Goal: Task Accomplishment & Management: Complete application form

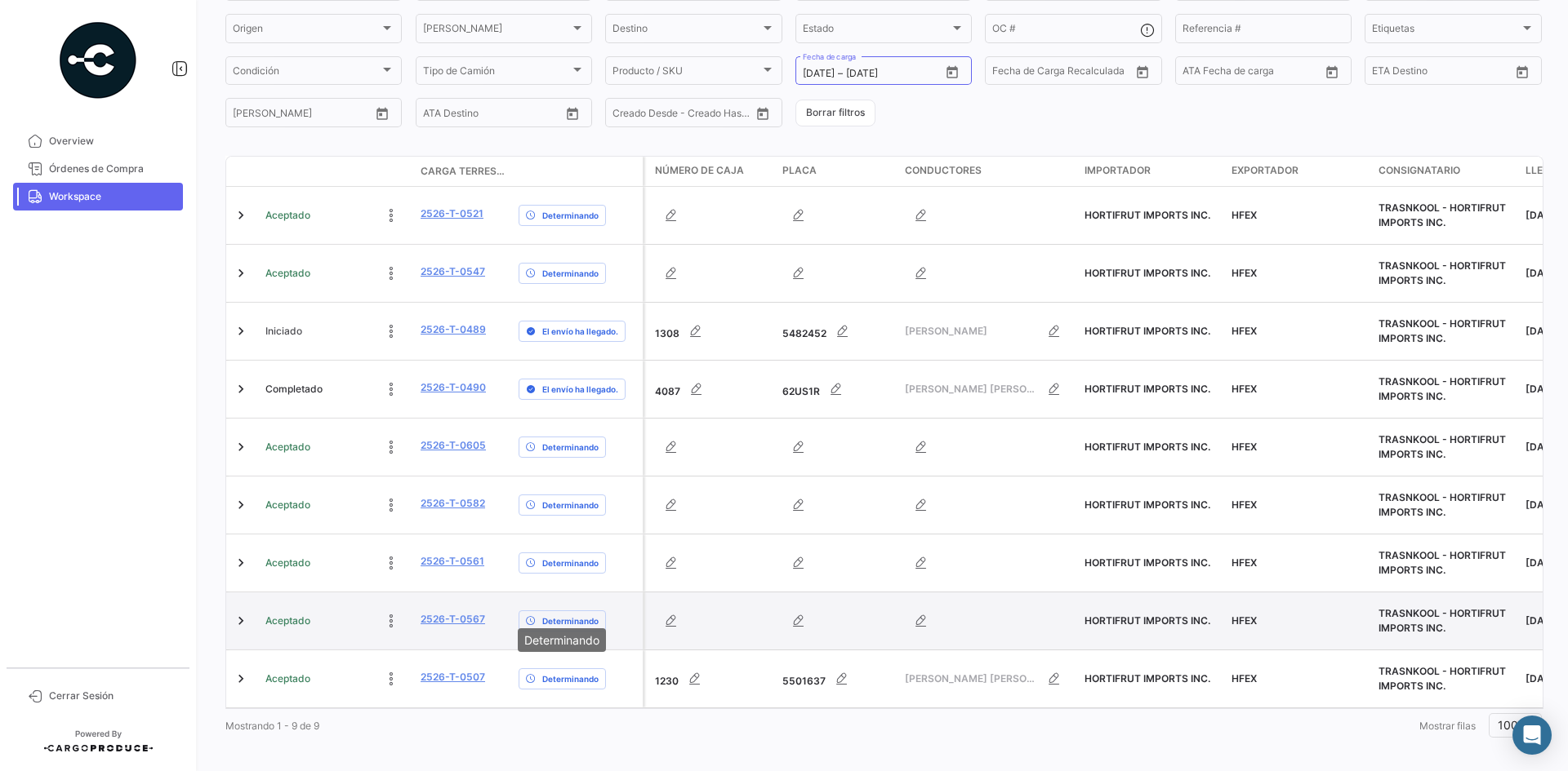
scroll to position [187, 0]
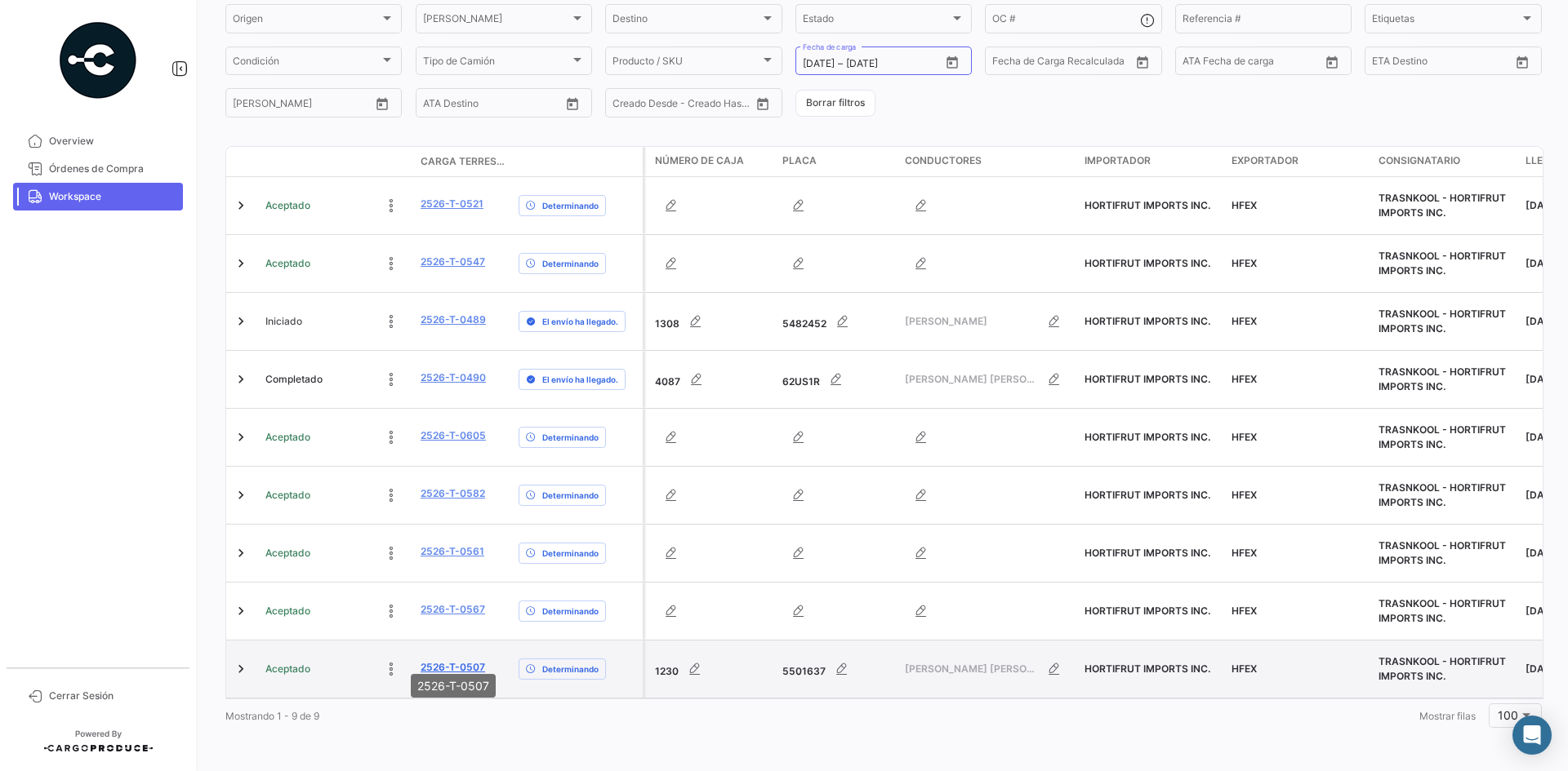
click at [456, 660] on link "2526-T-0507" at bounding box center [452, 667] width 64 height 15
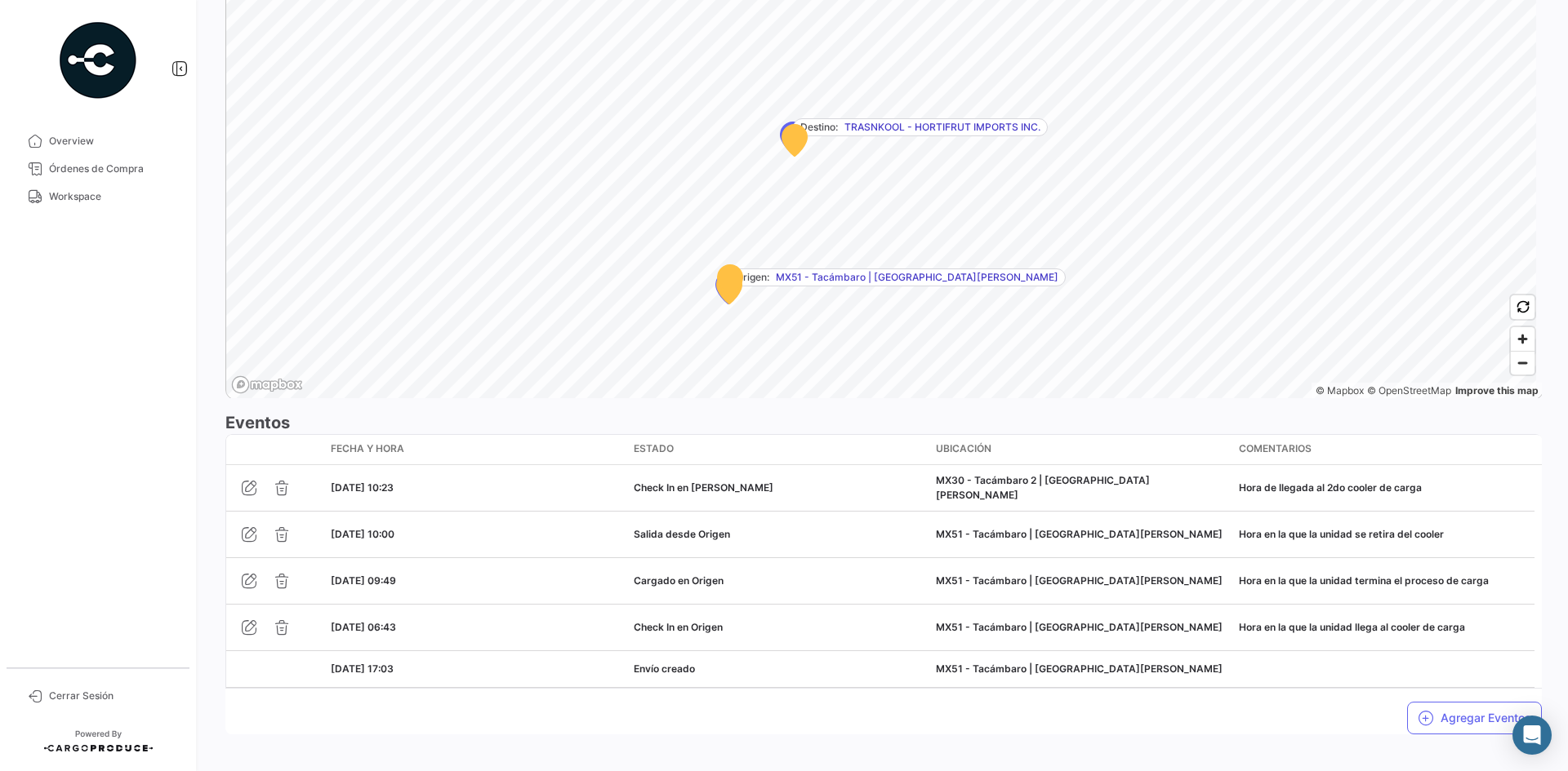
scroll to position [1061, 0]
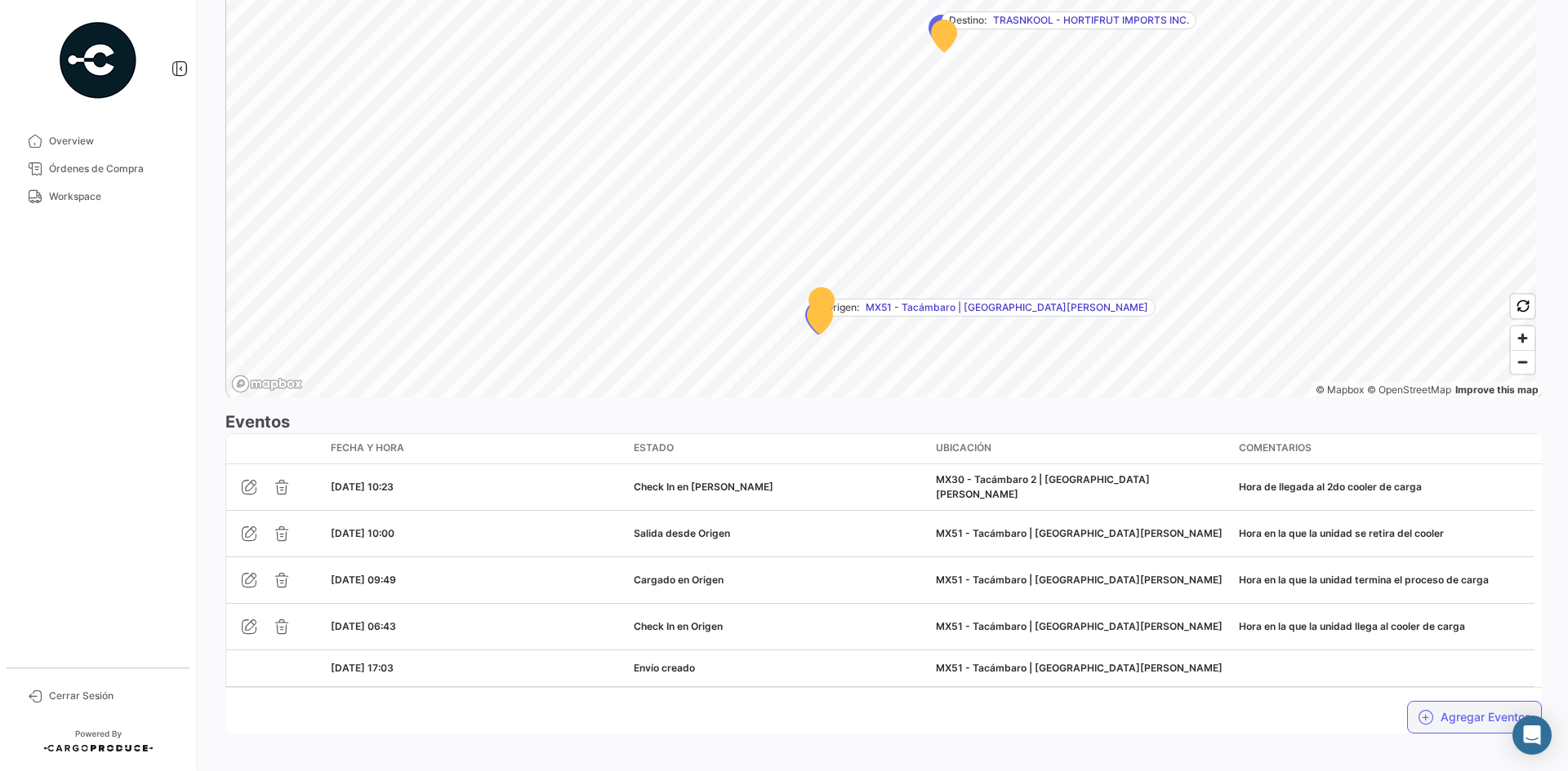
click at [1438, 701] on button "Agregar Eventos" at bounding box center [1474, 717] width 134 height 33
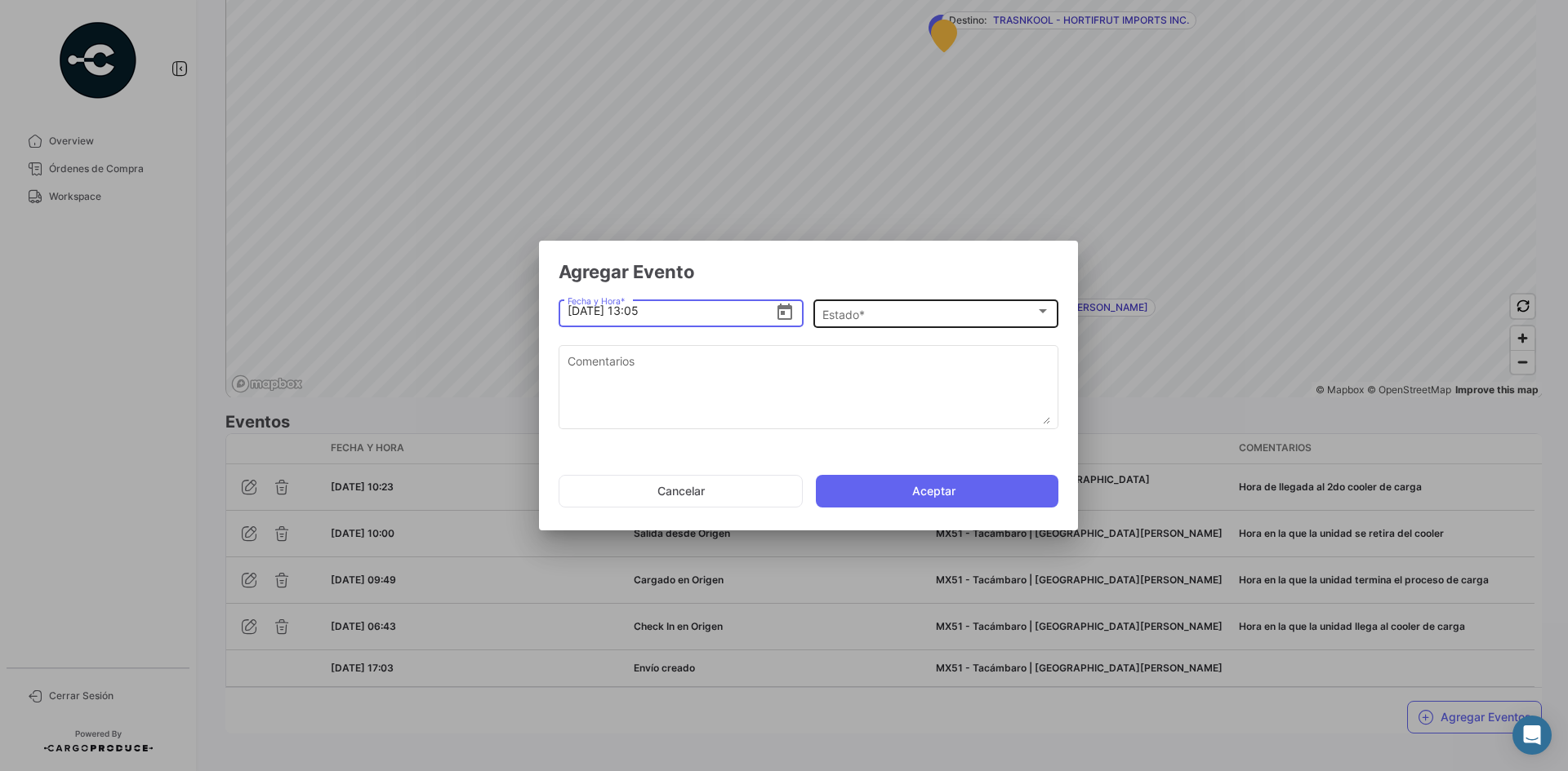
click at [917, 304] on div "Estado * Estado *" at bounding box center [936, 312] width 228 height 32
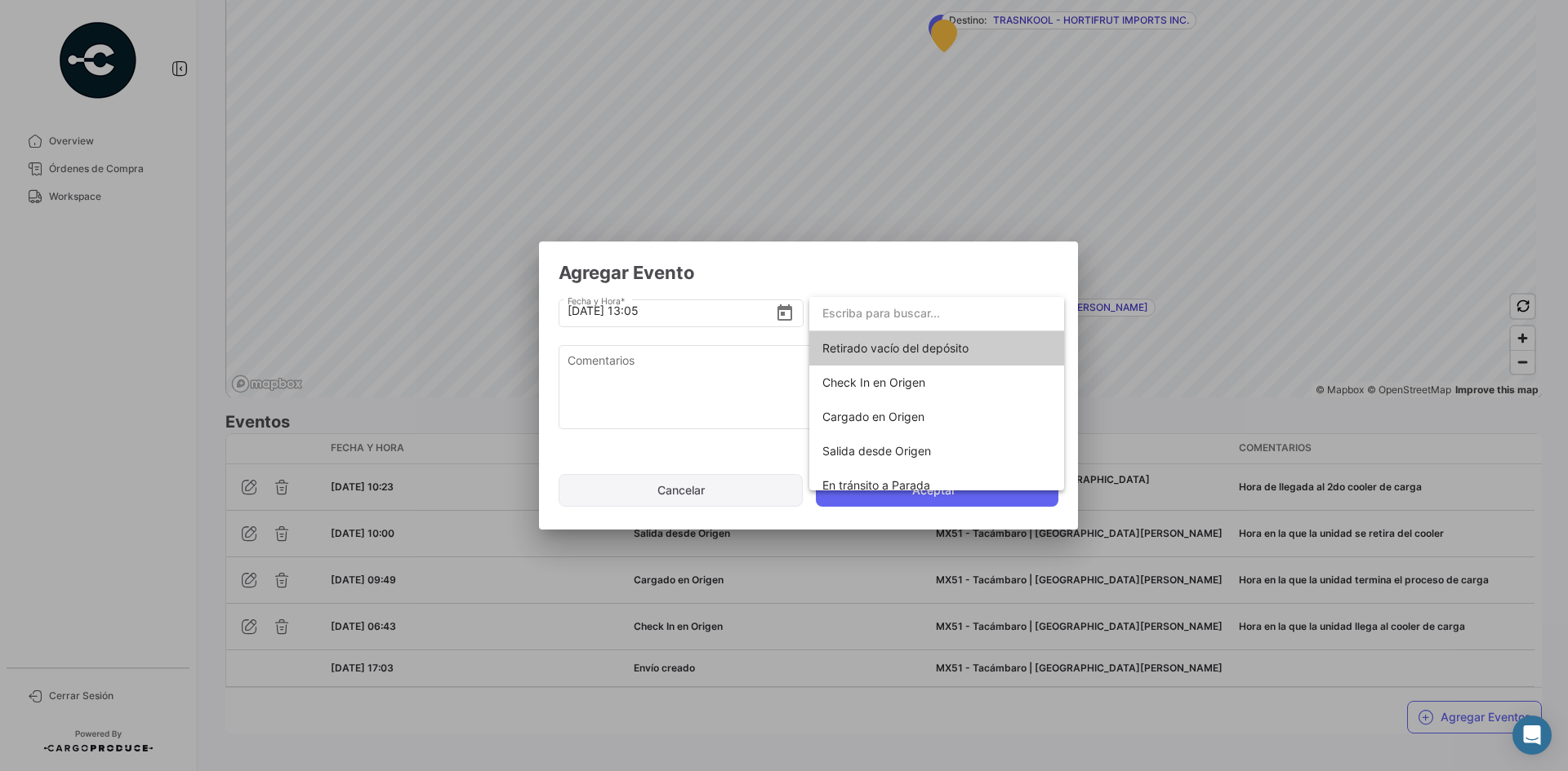
click at [703, 483] on div at bounding box center [784, 385] width 1568 height 771
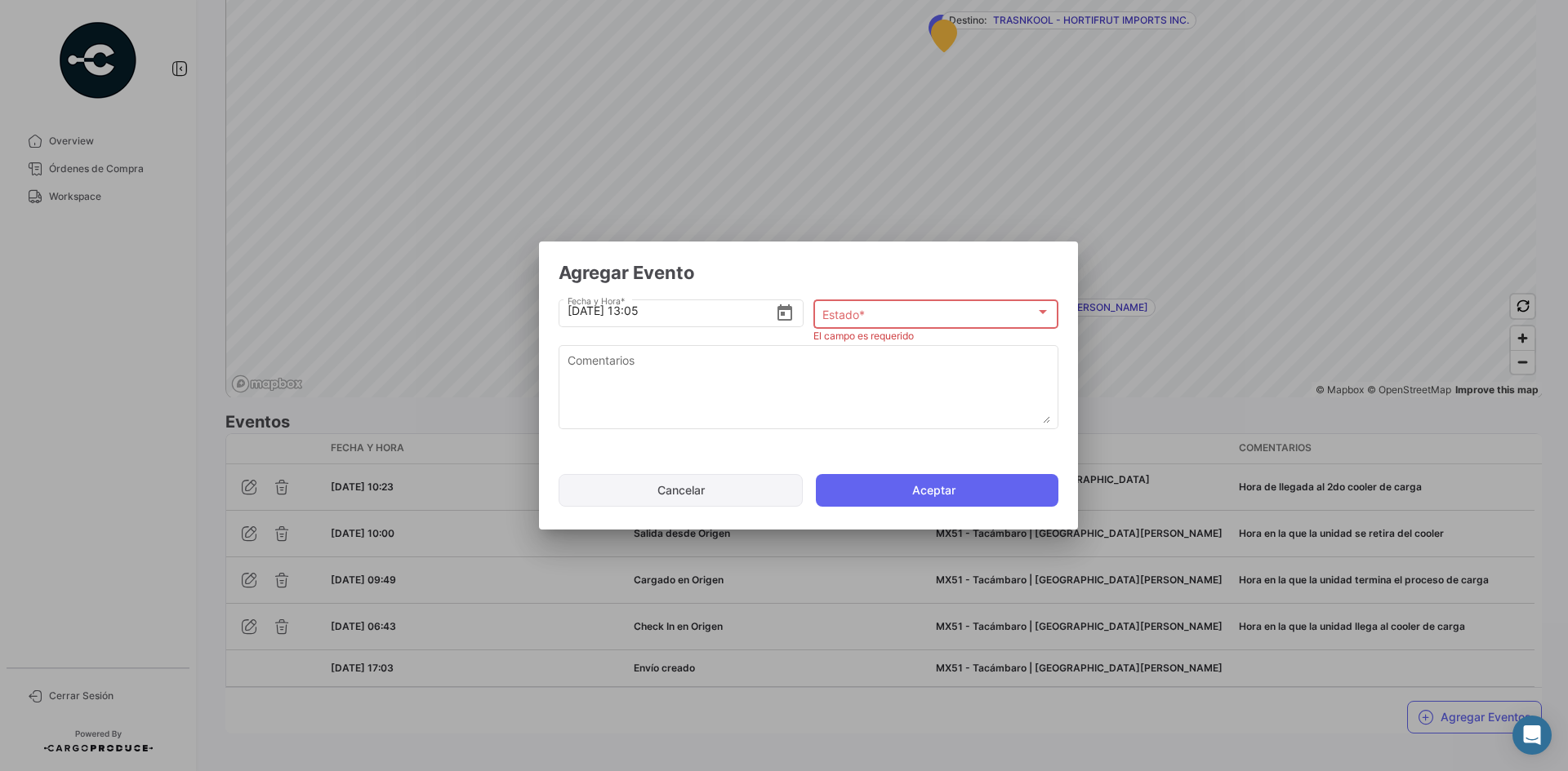
click at [709, 491] on button "Cancelar" at bounding box center [680, 490] width 244 height 33
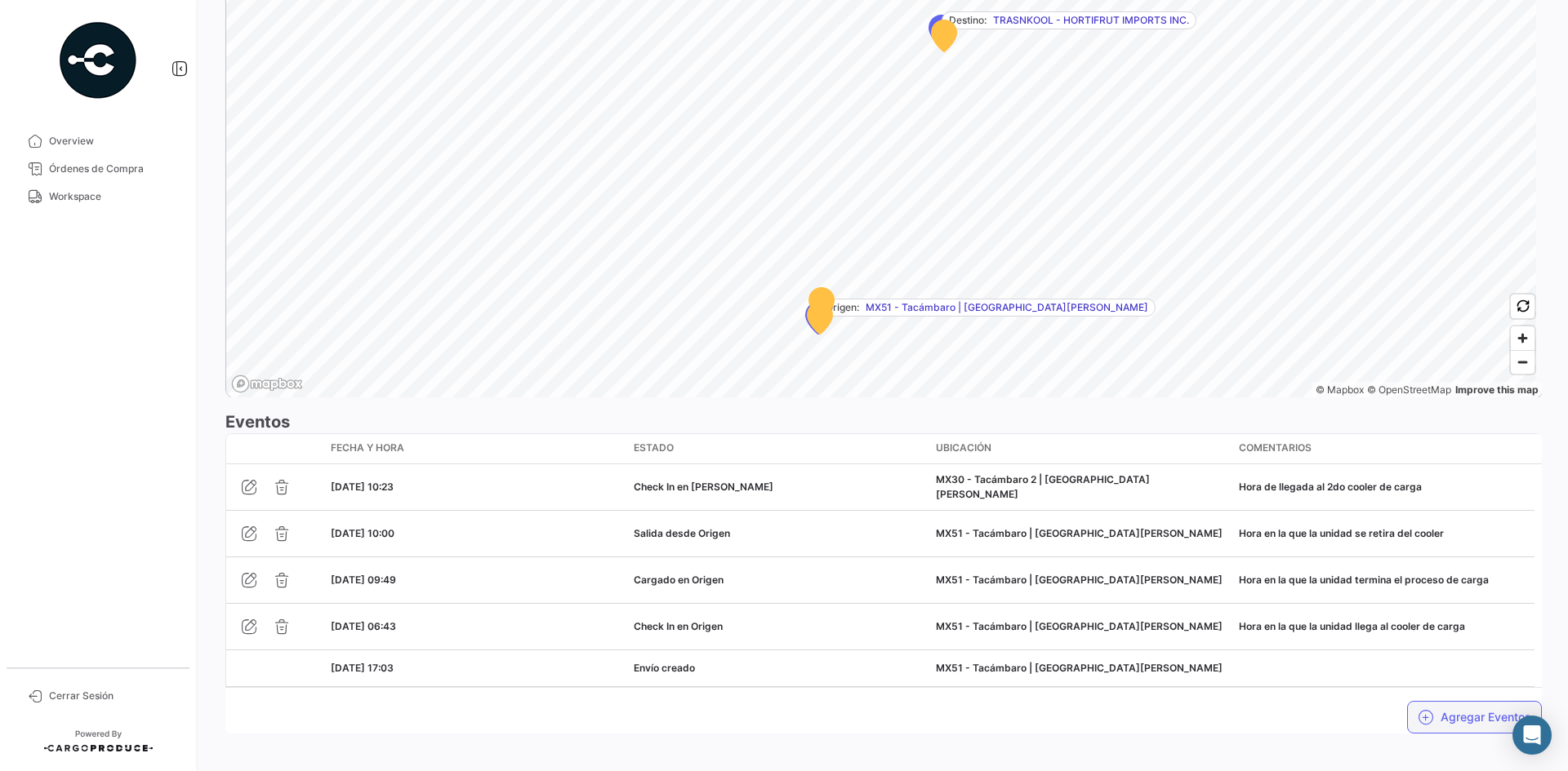
click at [1453, 708] on button "Agregar Eventos" at bounding box center [1474, 717] width 134 height 33
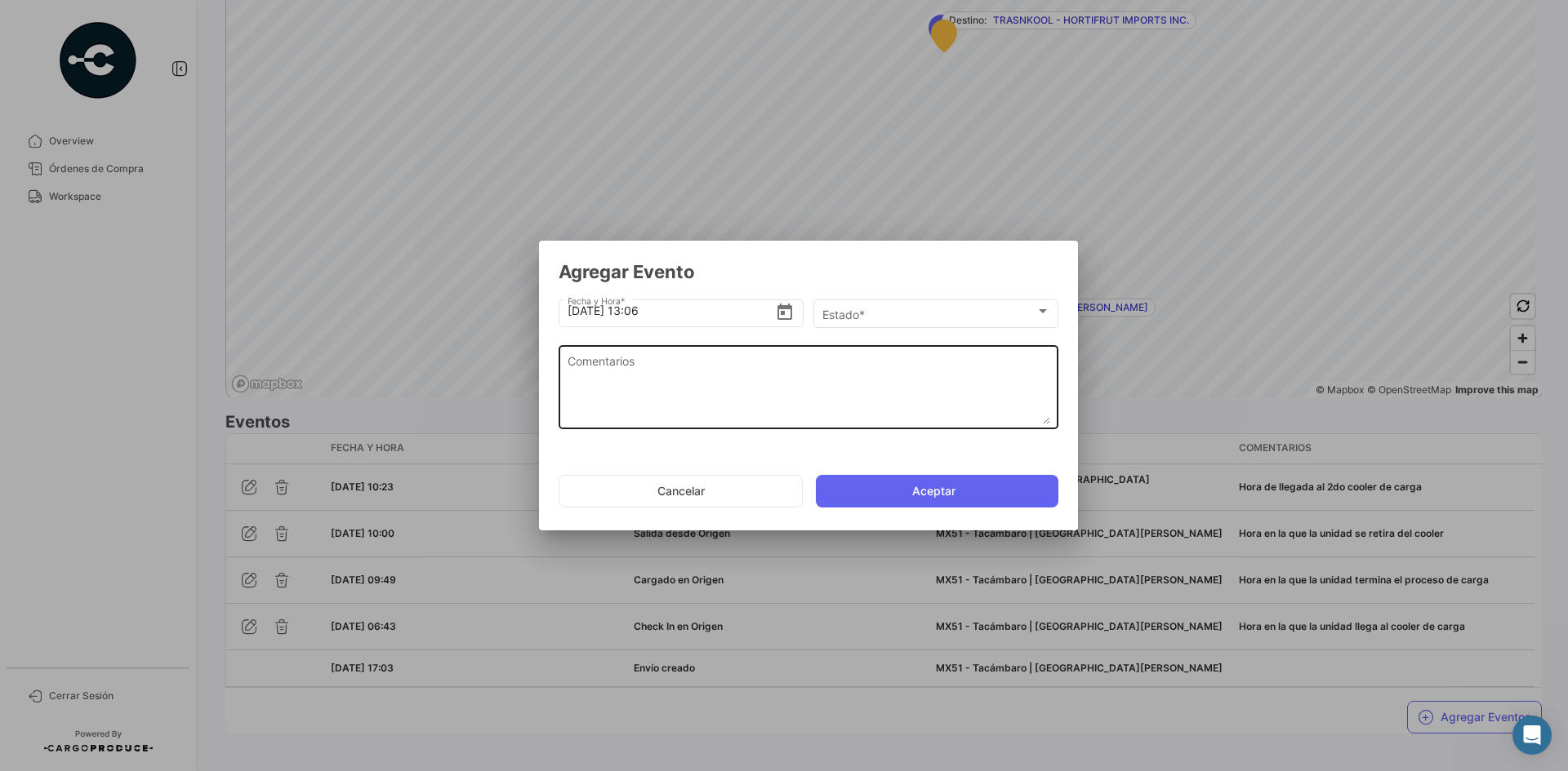
click at [862, 368] on textarea "Comentarios" at bounding box center [809, 388] width 483 height 72
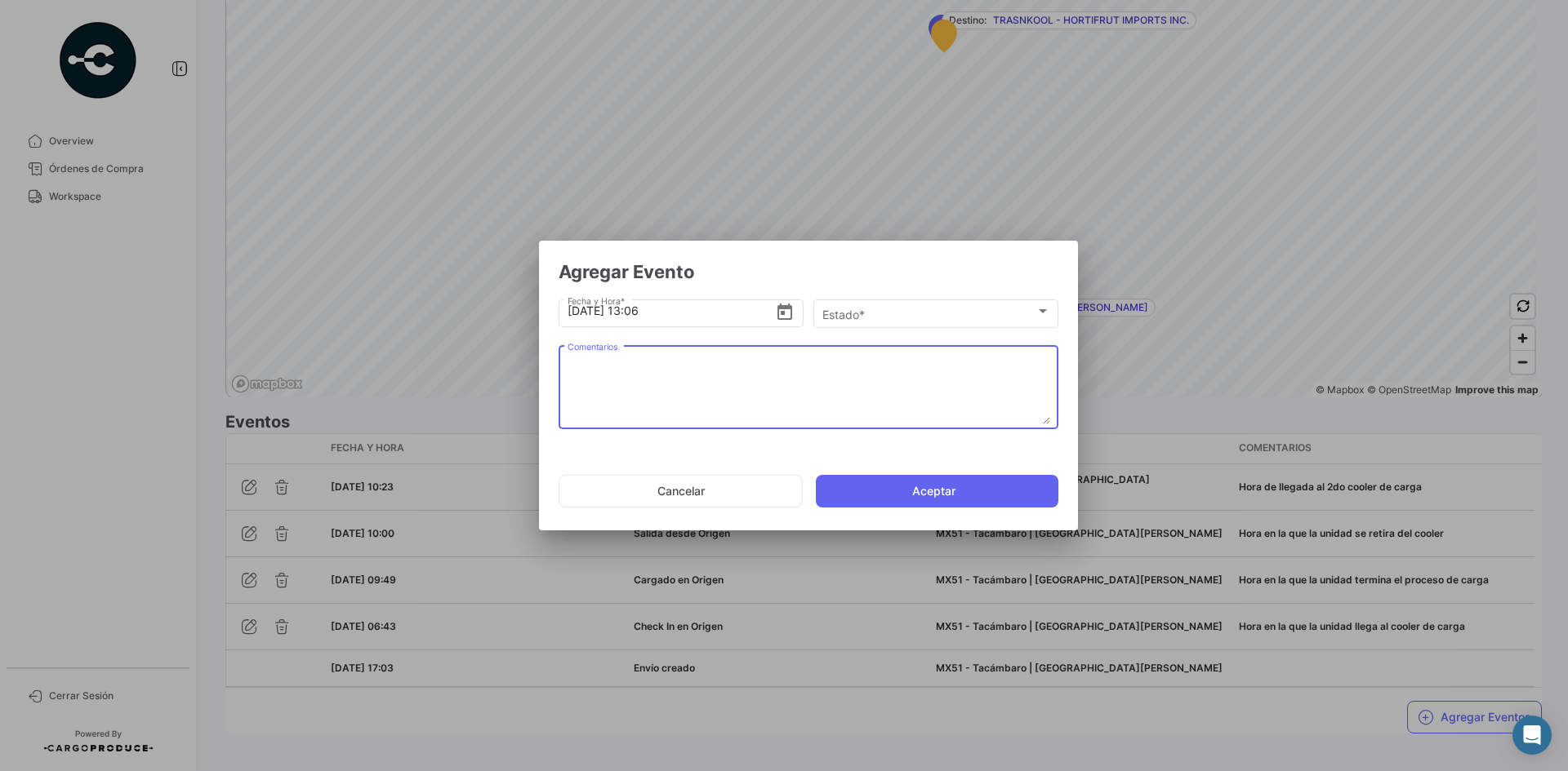
paste textarea "Hora en la que termina carga en el 2do cooler"
type textarea "Hora en la que termina carga en el 2do cooler"
click at [883, 318] on div "Estado *" at bounding box center [929, 315] width 213 height 14
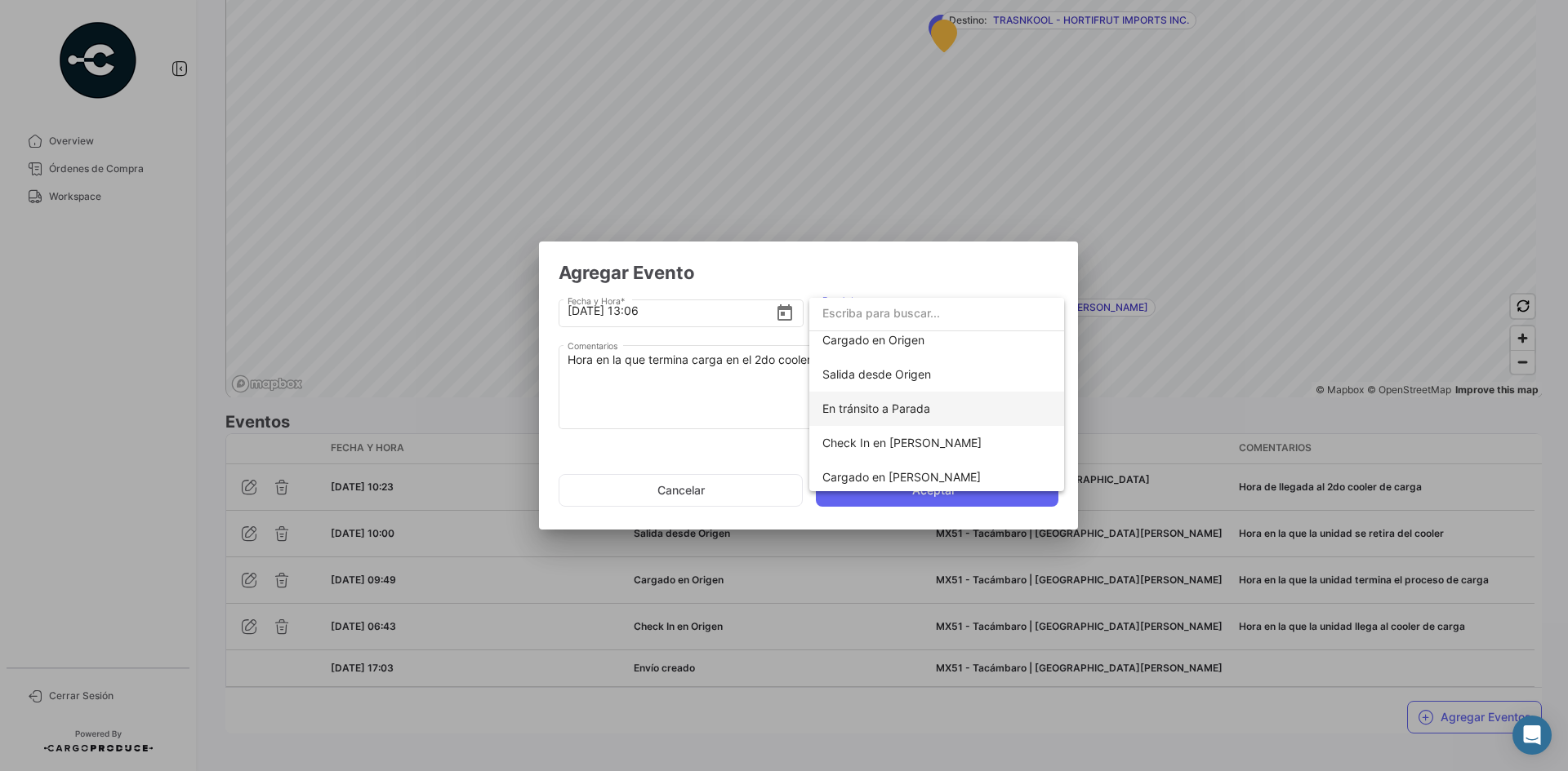
scroll to position [82, 0]
click at [904, 473] on span "Cargado en [PERSON_NAME]" at bounding box center [902, 473] width 158 height 14
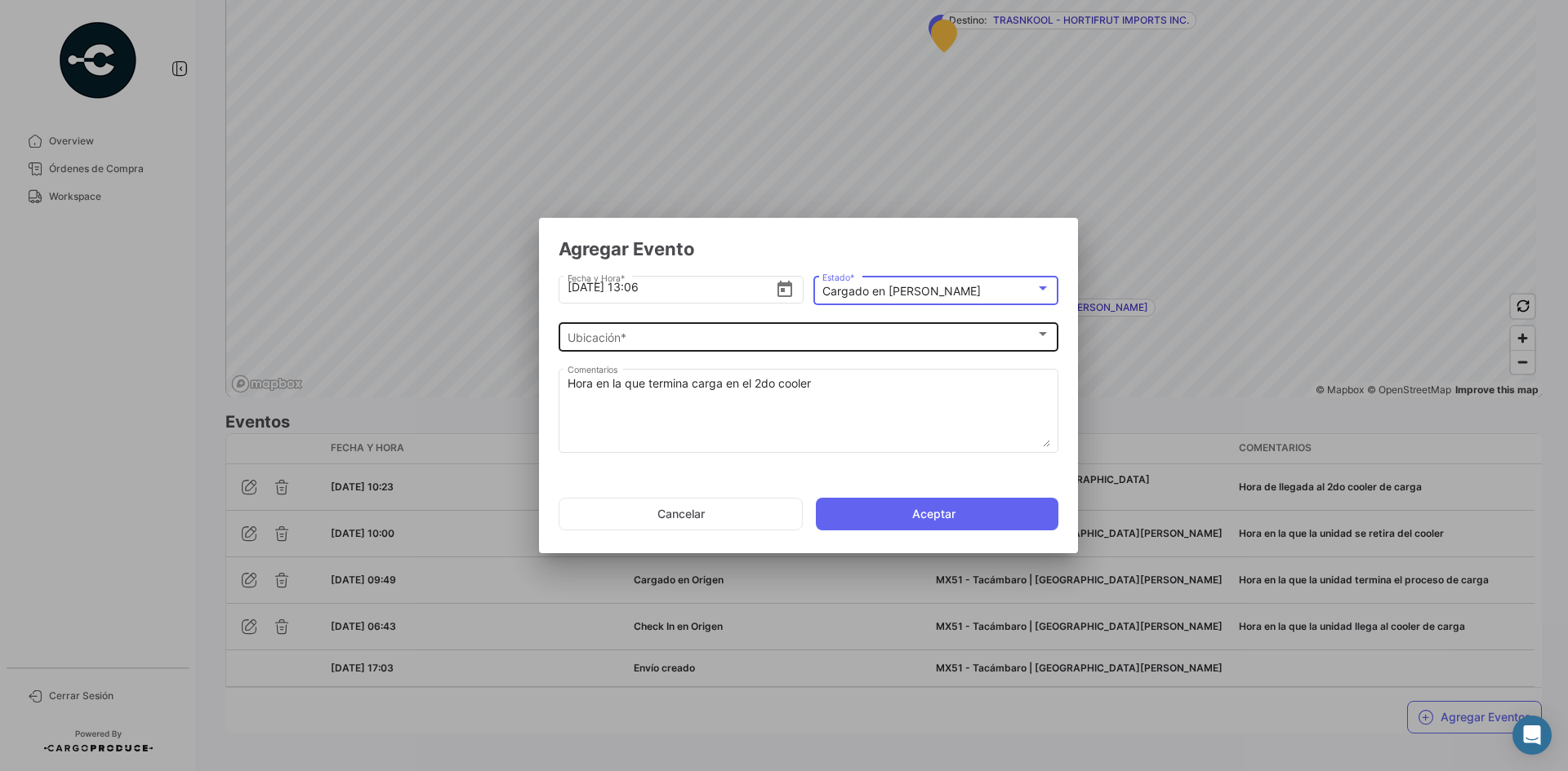
click at [696, 340] on div "Ubicación *" at bounding box center [802, 339] width 468 height 14
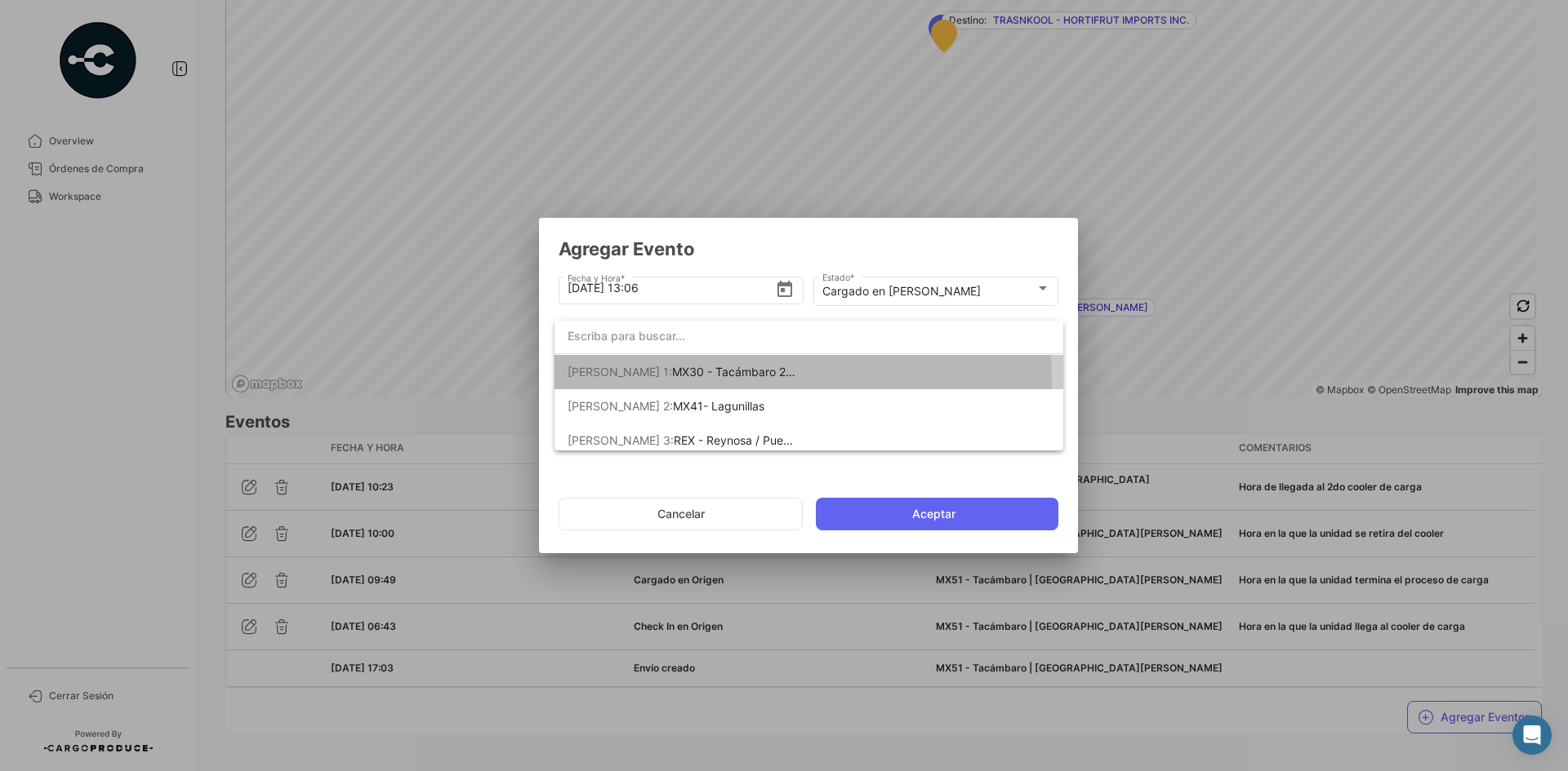
click at [731, 380] on span "[PERSON_NAME] 1: MX30 - Tacámbaro 2 | [GEOGRAPHIC_DATA][PERSON_NAME]" at bounding box center [682, 372] width 229 height 35
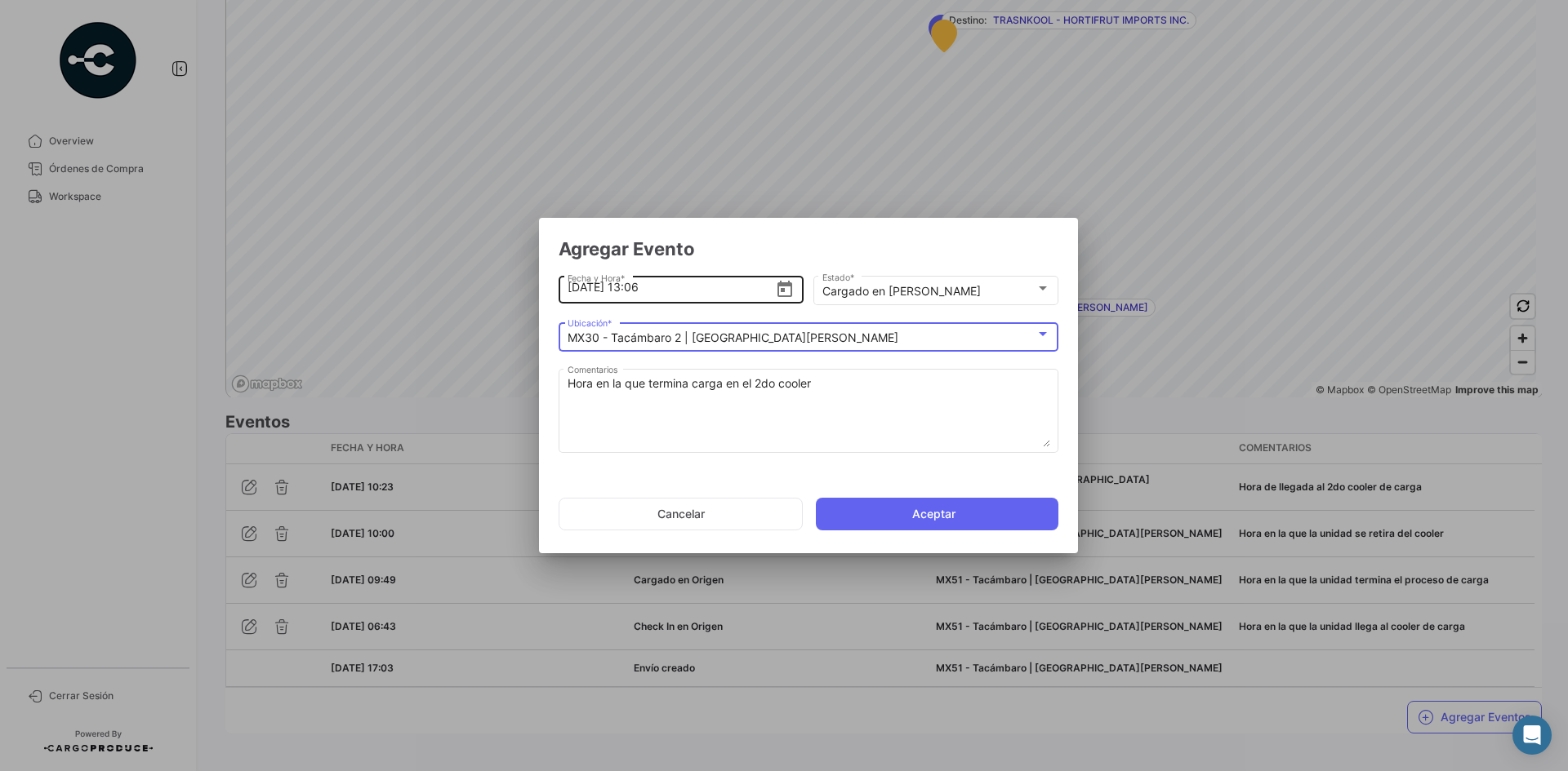
click at [666, 286] on input "[DATE] 13:06" at bounding box center [671, 287] width 208 height 57
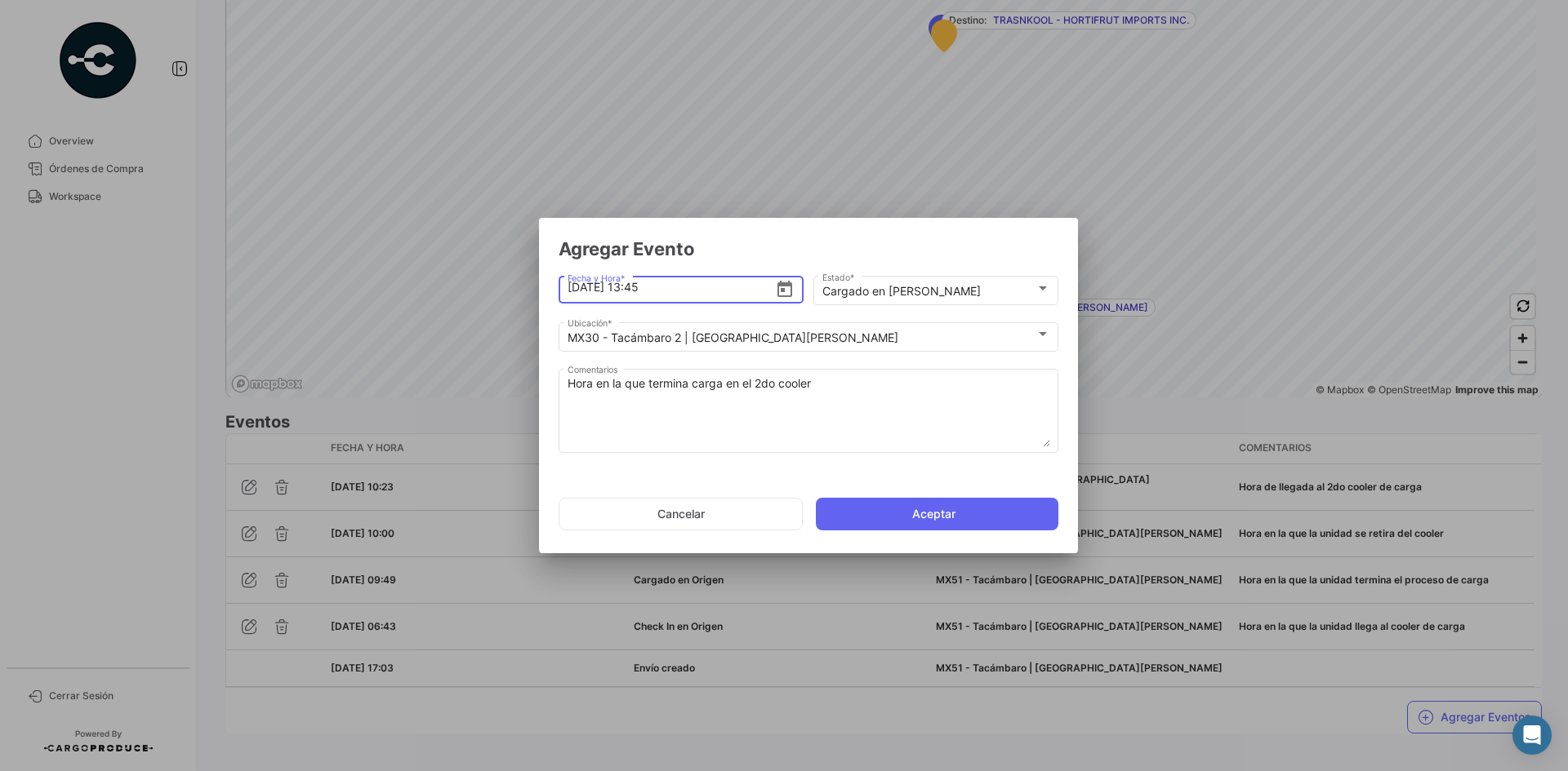
drag, startPoint x: 635, startPoint y: 279, endPoint x: 654, endPoint y: 281, distance: 19.1
click at [636, 279] on input "[DATE] 13:45" at bounding box center [671, 287] width 208 height 57
type input "[DATE] 12:45"
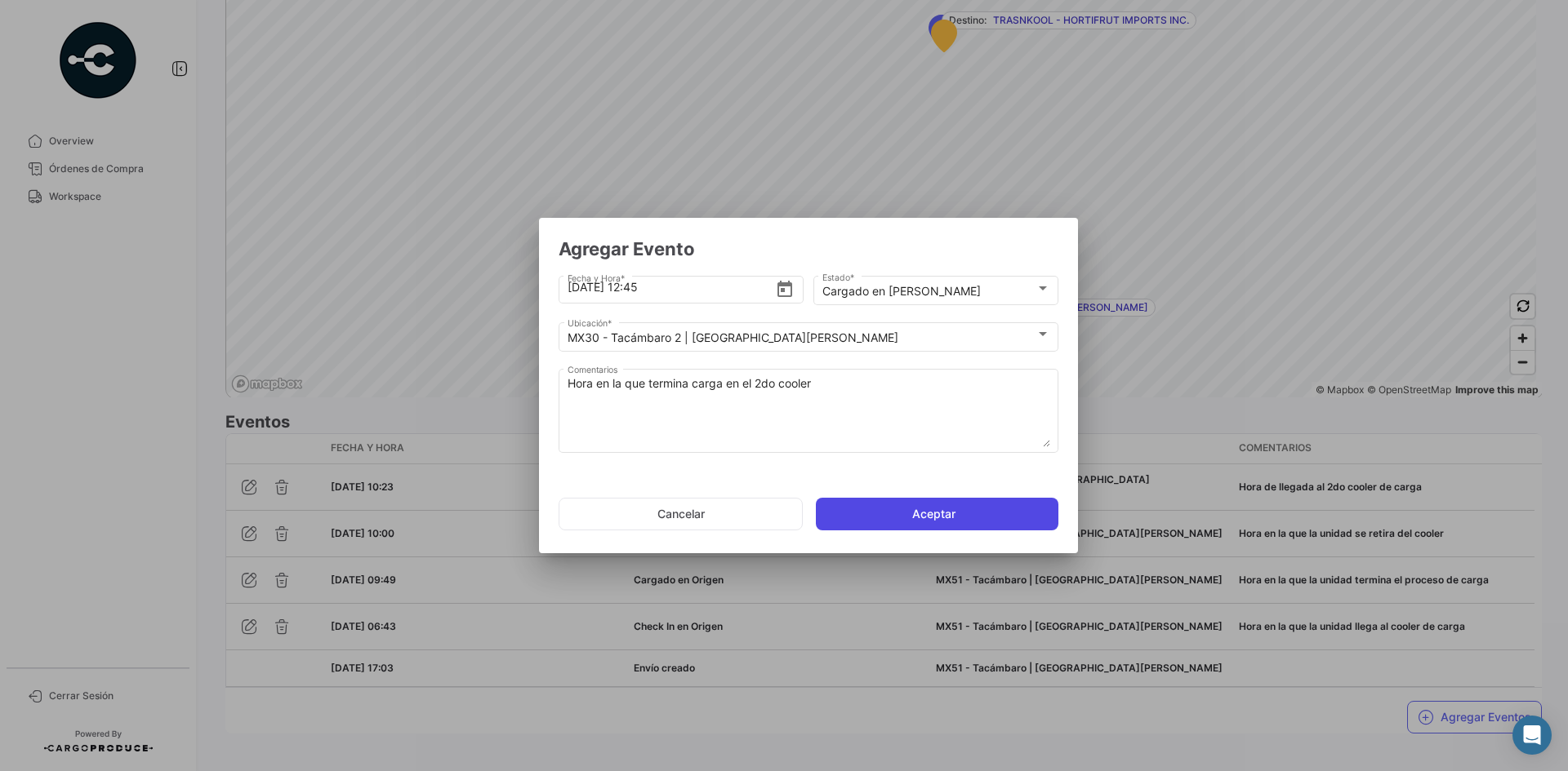
click at [832, 510] on button "Aceptar" at bounding box center [937, 513] width 243 height 33
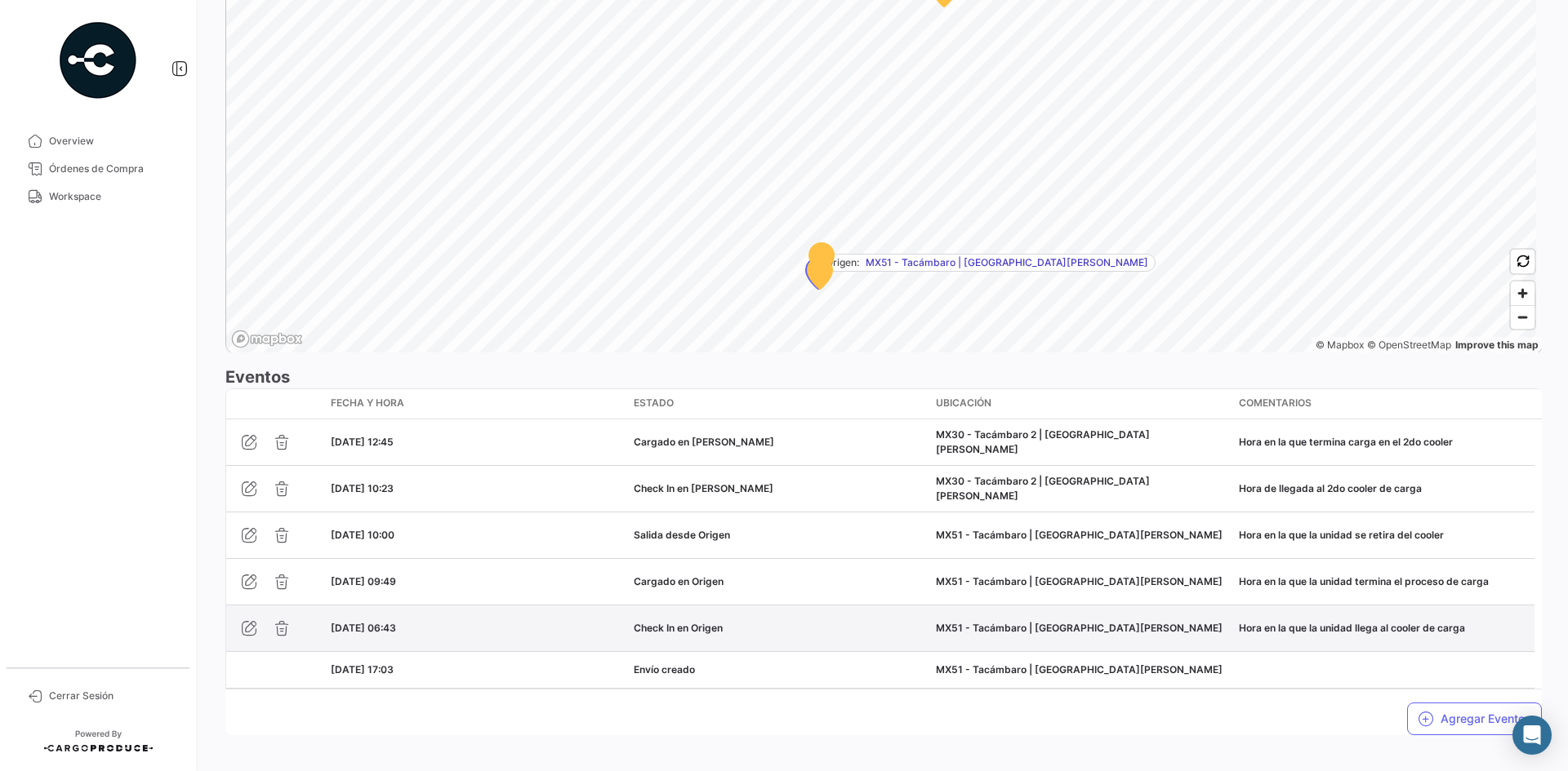
scroll to position [1108, 0]
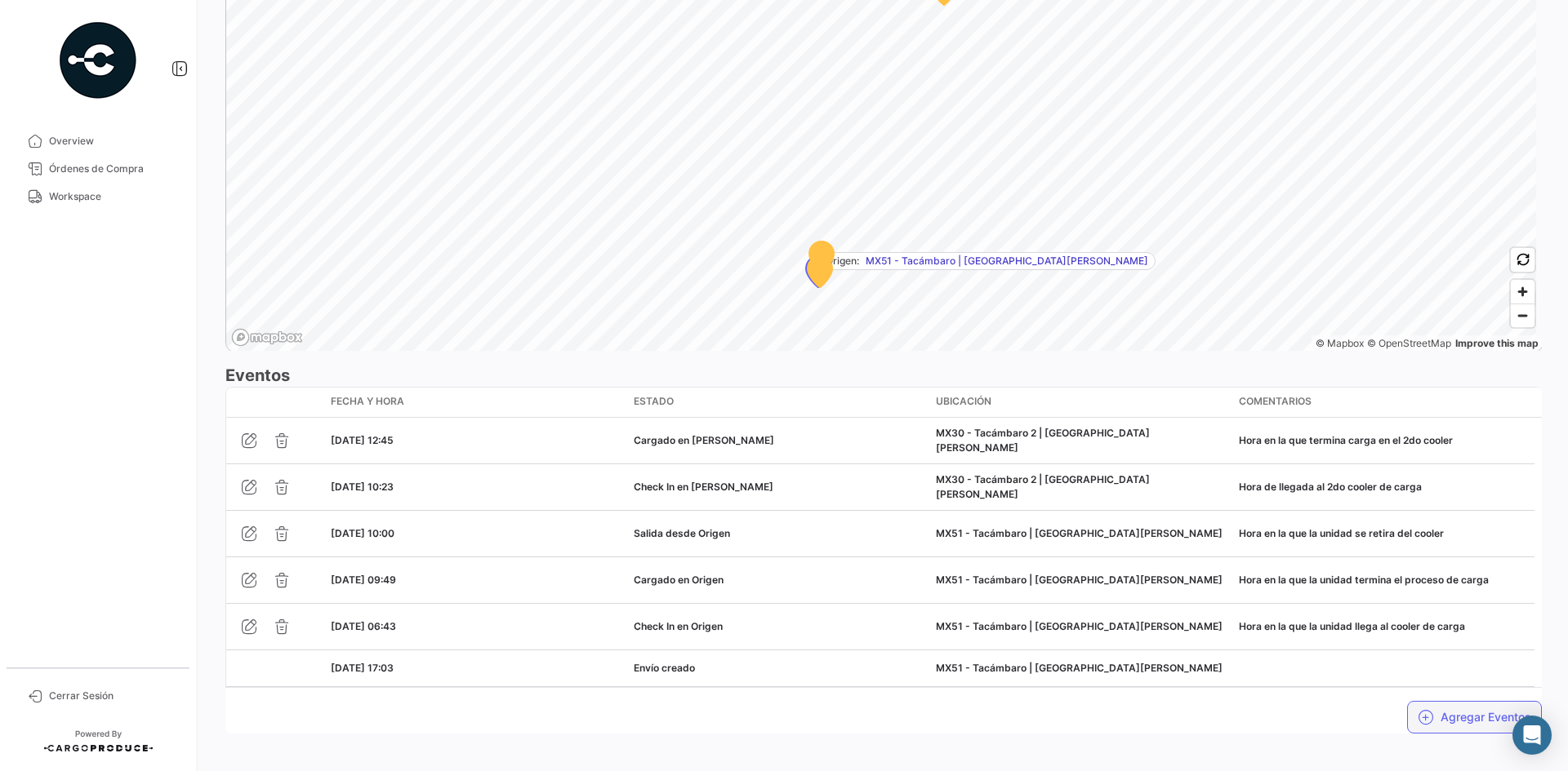
click at [1470, 712] on button "Agregar Eventos" at bounding box center [1474, 717] width 134 height 33
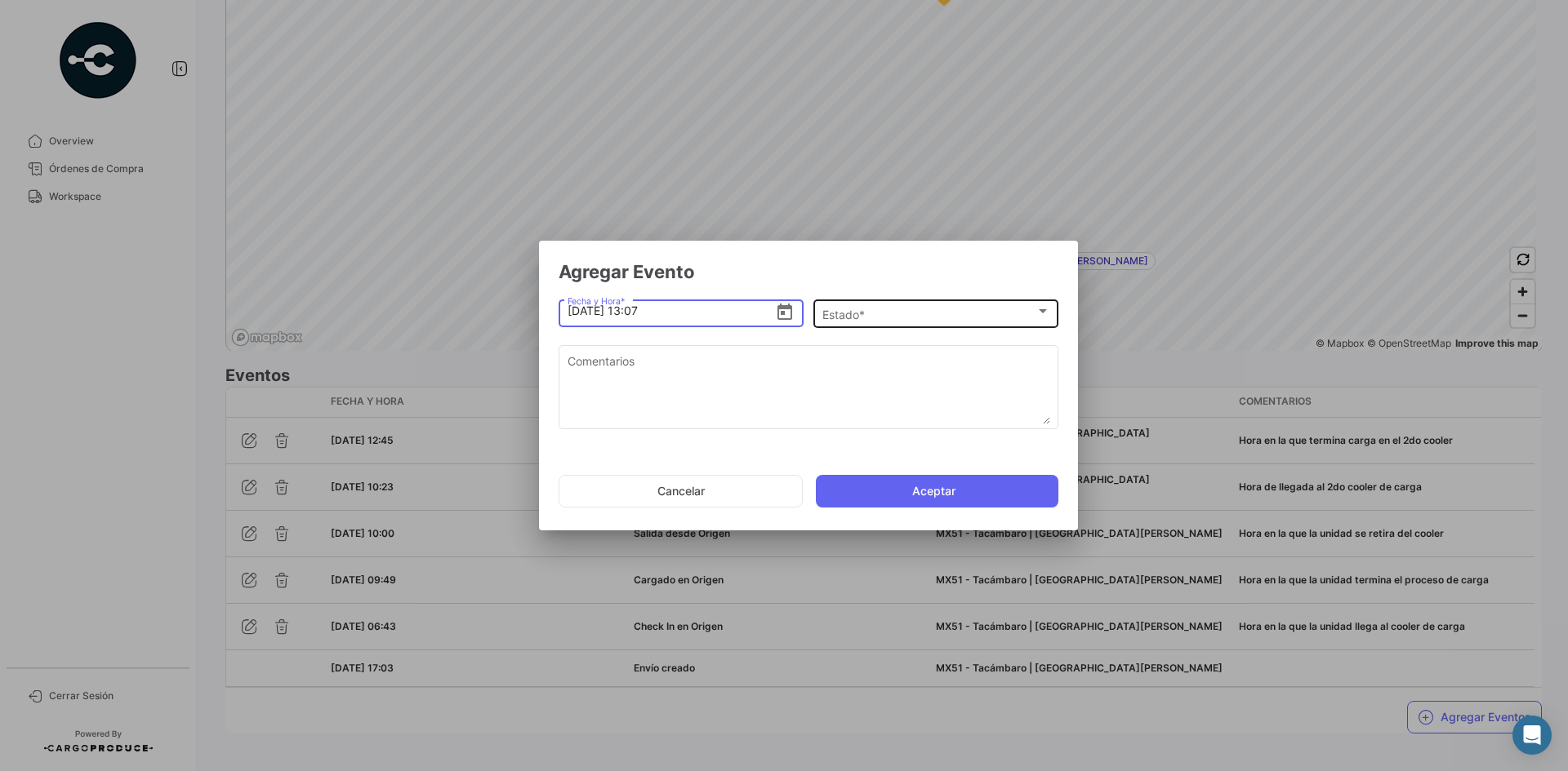
click at [871, 304] on div "Estado * Estado *" at bounding box center [936, 312] width 228 height 32
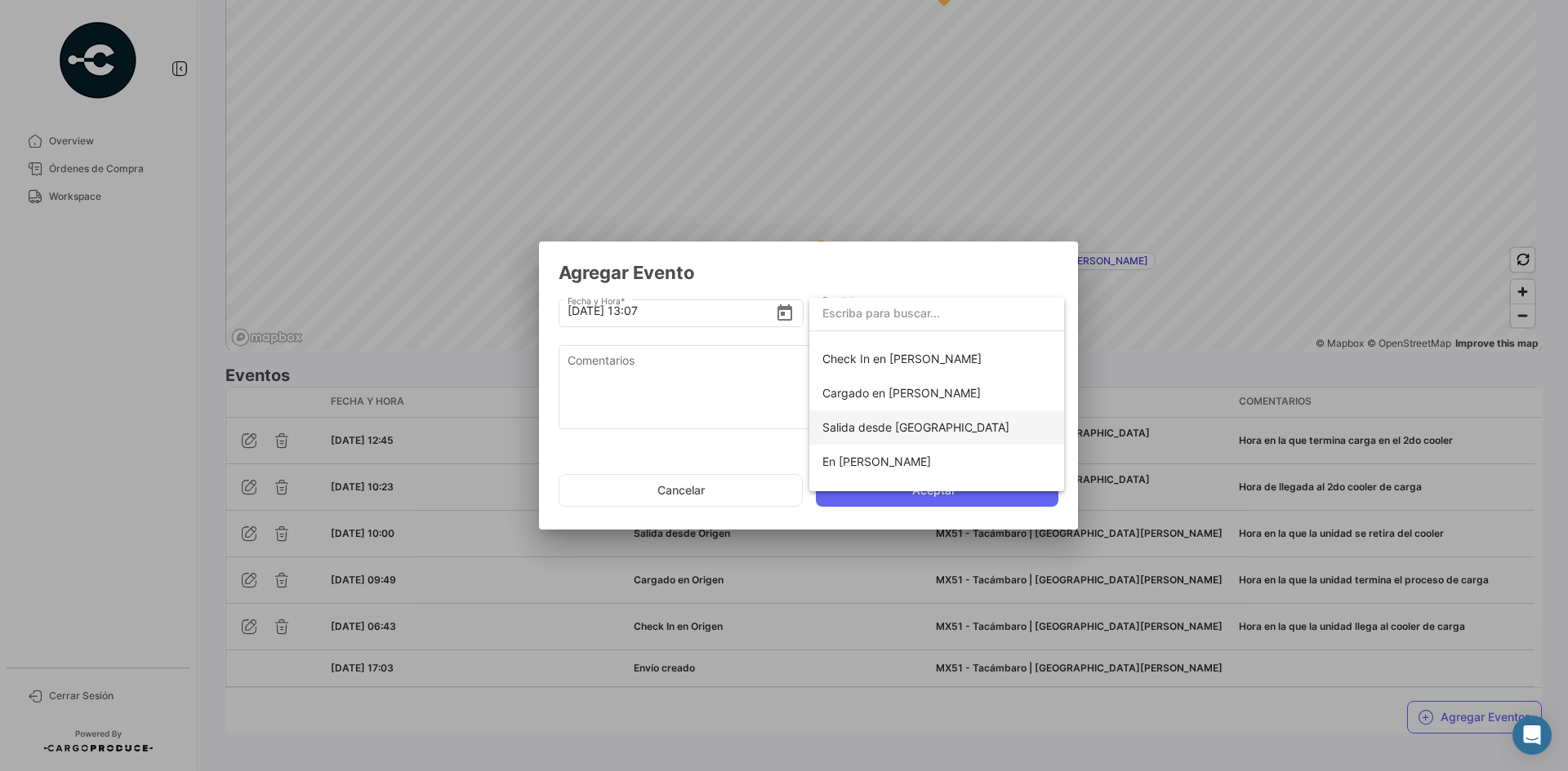
scroll to position [163, 0]
click at [890, 431] on span "Salida desde [GEOGRAPHIC_DATA]" at bounding box center [915, 425] width 187 height 14
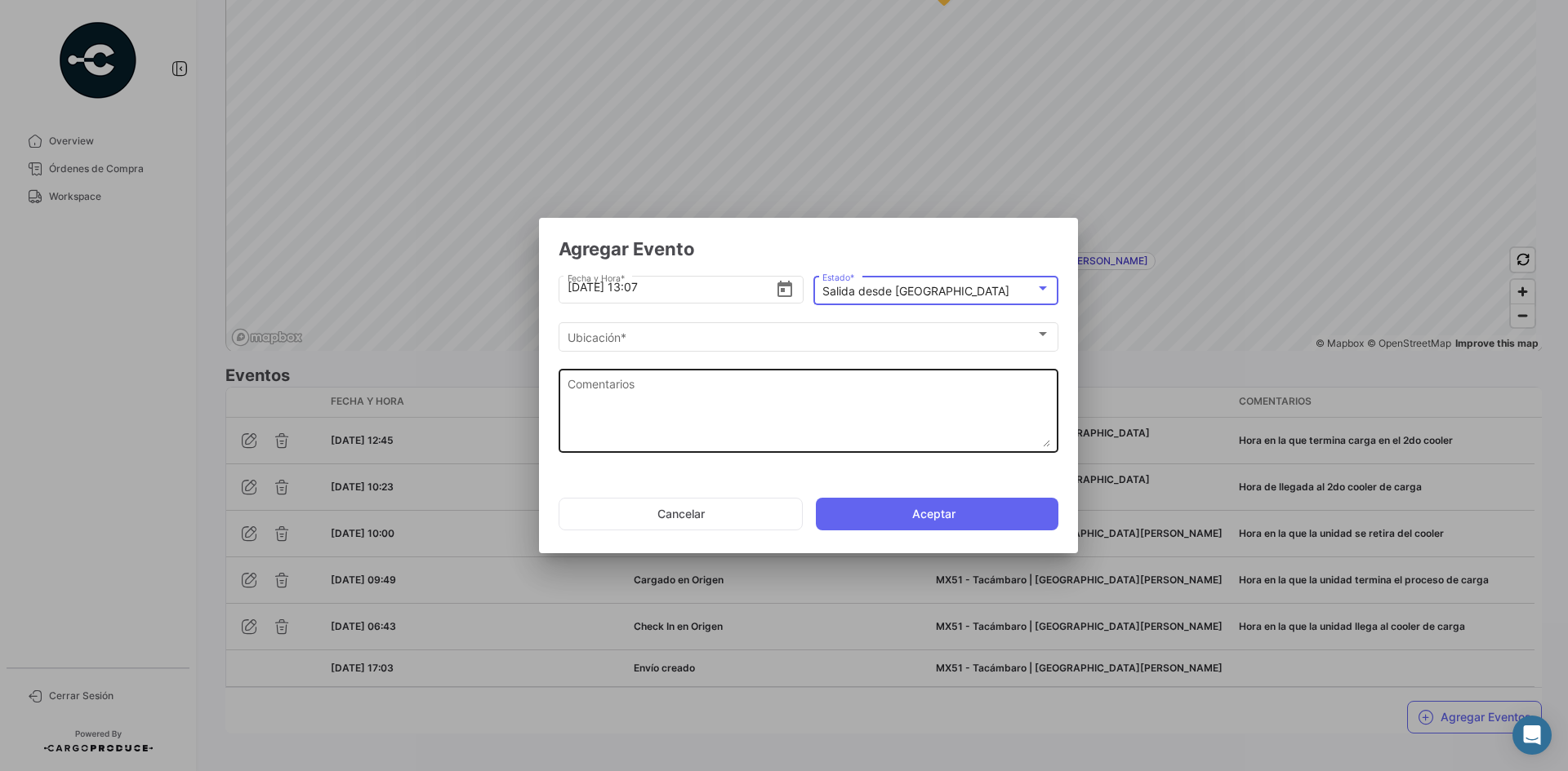
click at [801, 412] on textarea "Comentarios" at bounding box center [809, 411] width 483 height 72
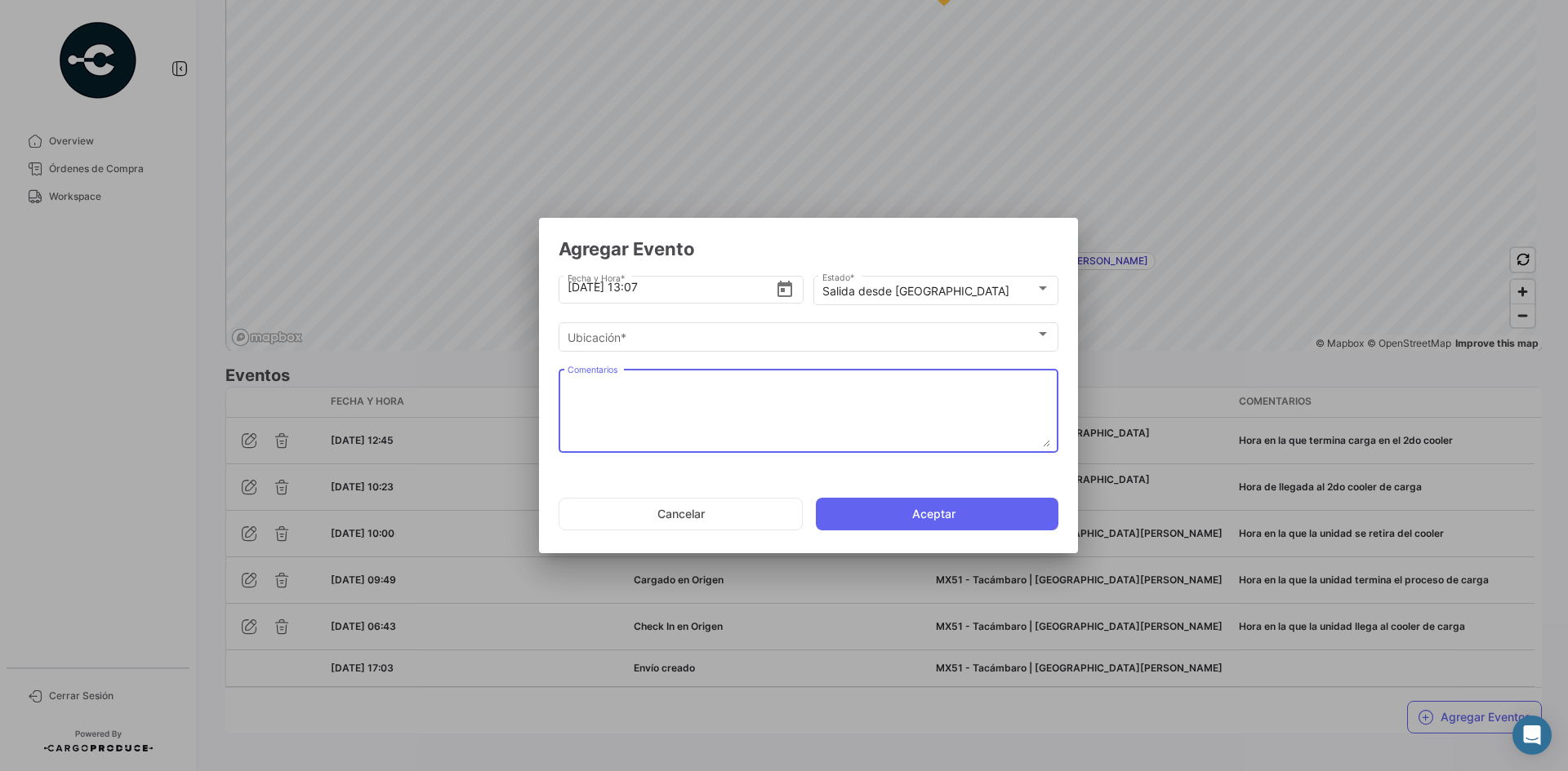
paste textarea "Hora en la que se retira del cooler"
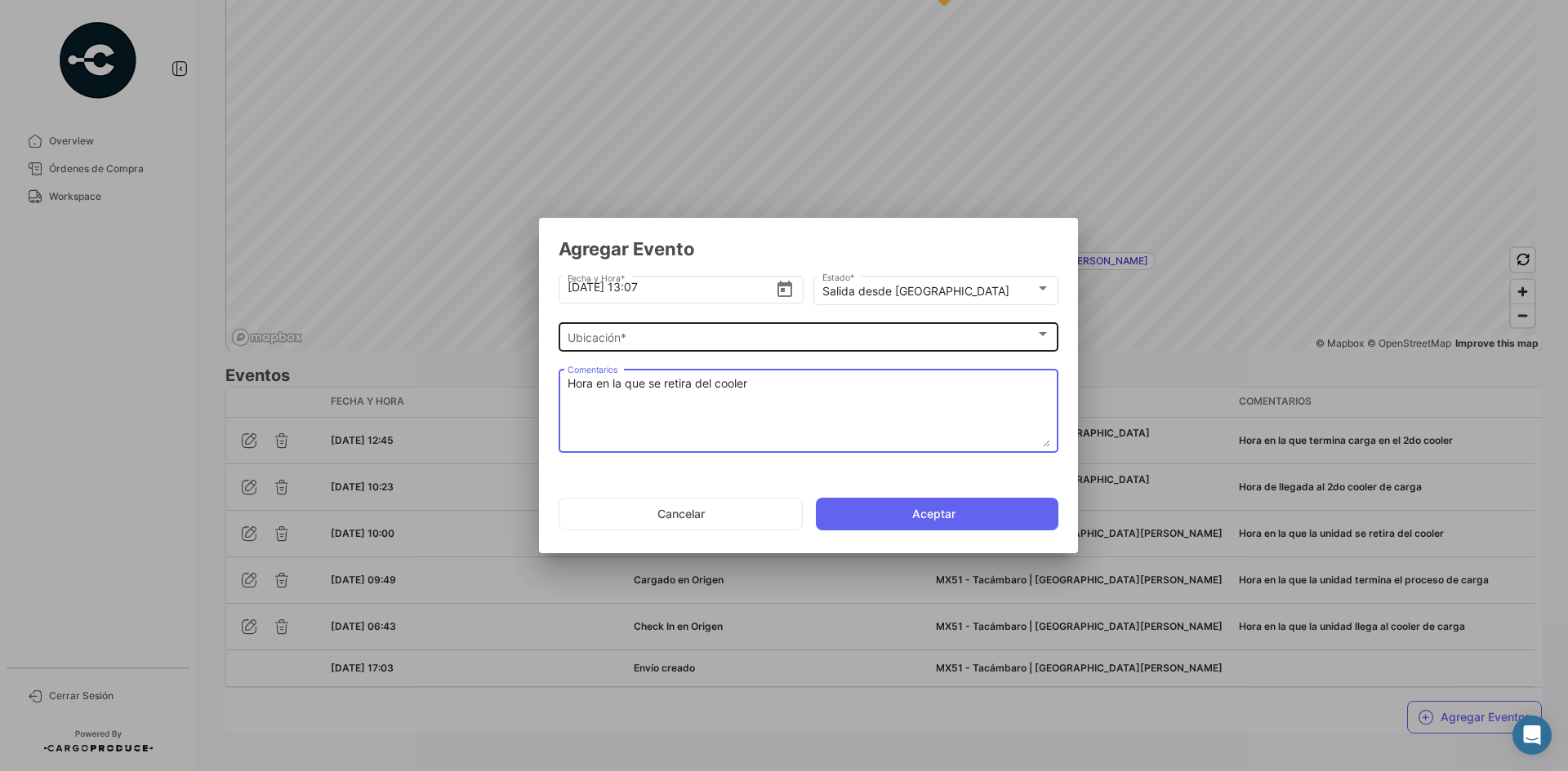
type textarea "Hora en la que se retira del cooler"
click at [679, 334] on div "Ubicación *" at bounding box center [802, 339] width 468 height 14
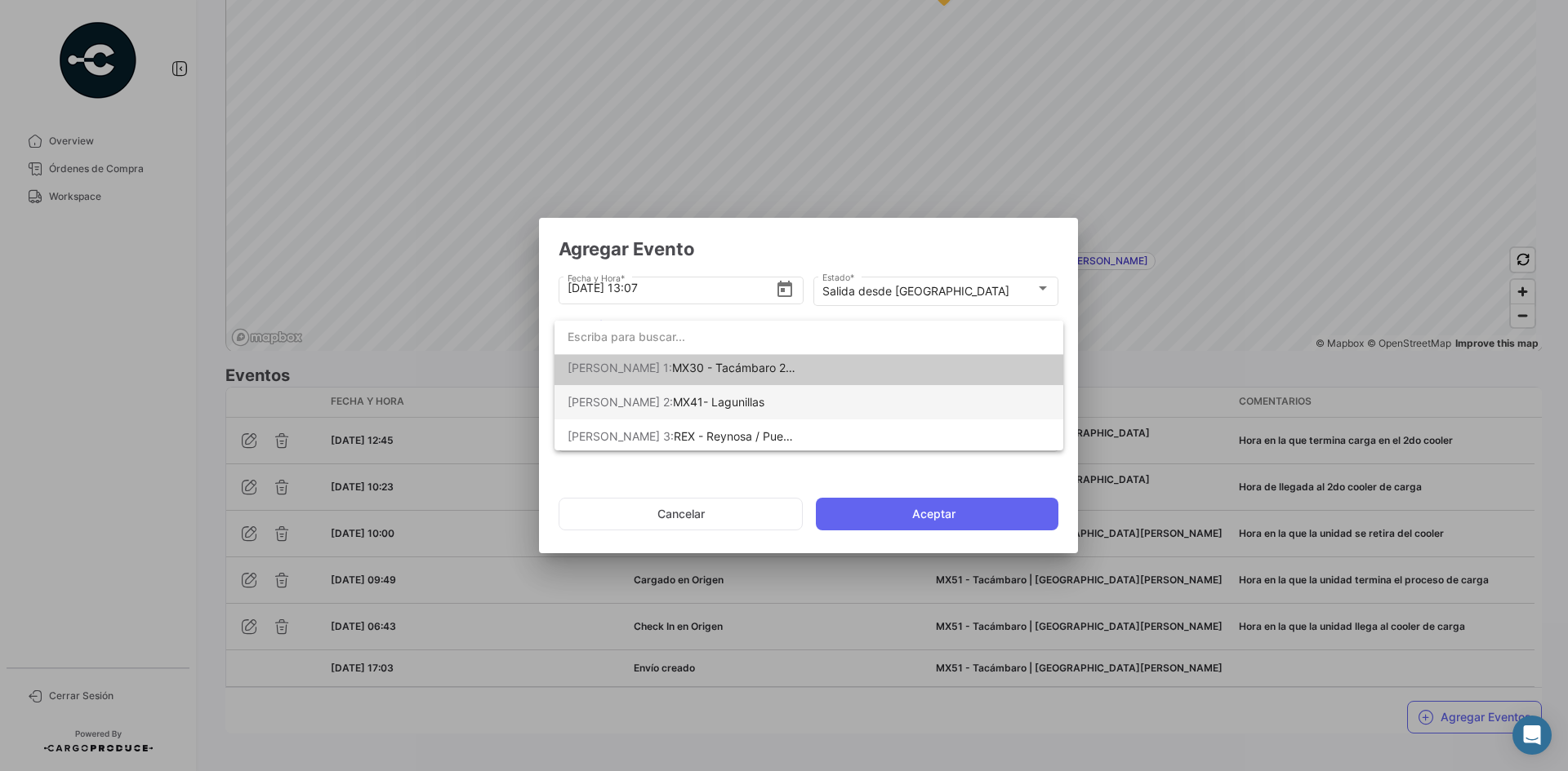
scroll to position [7, 0]
click at [721, 363] on span "MX30 - Tacámbaro 2 | [GEOGRAPHIC_DATA][PERSON_NAME]" at bounding box center [837, 364] width 331 height 14
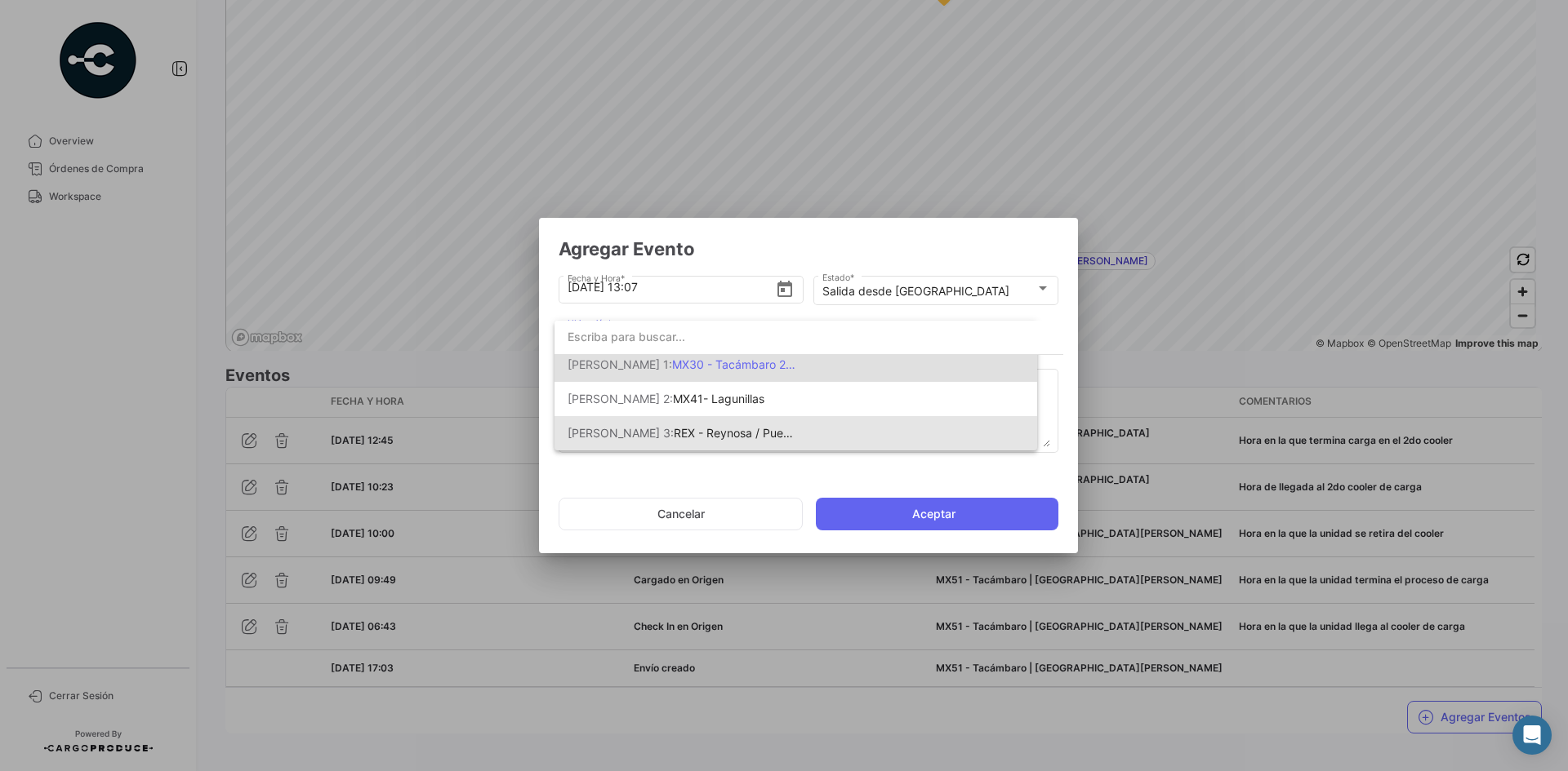
scroll to position [0, 0]
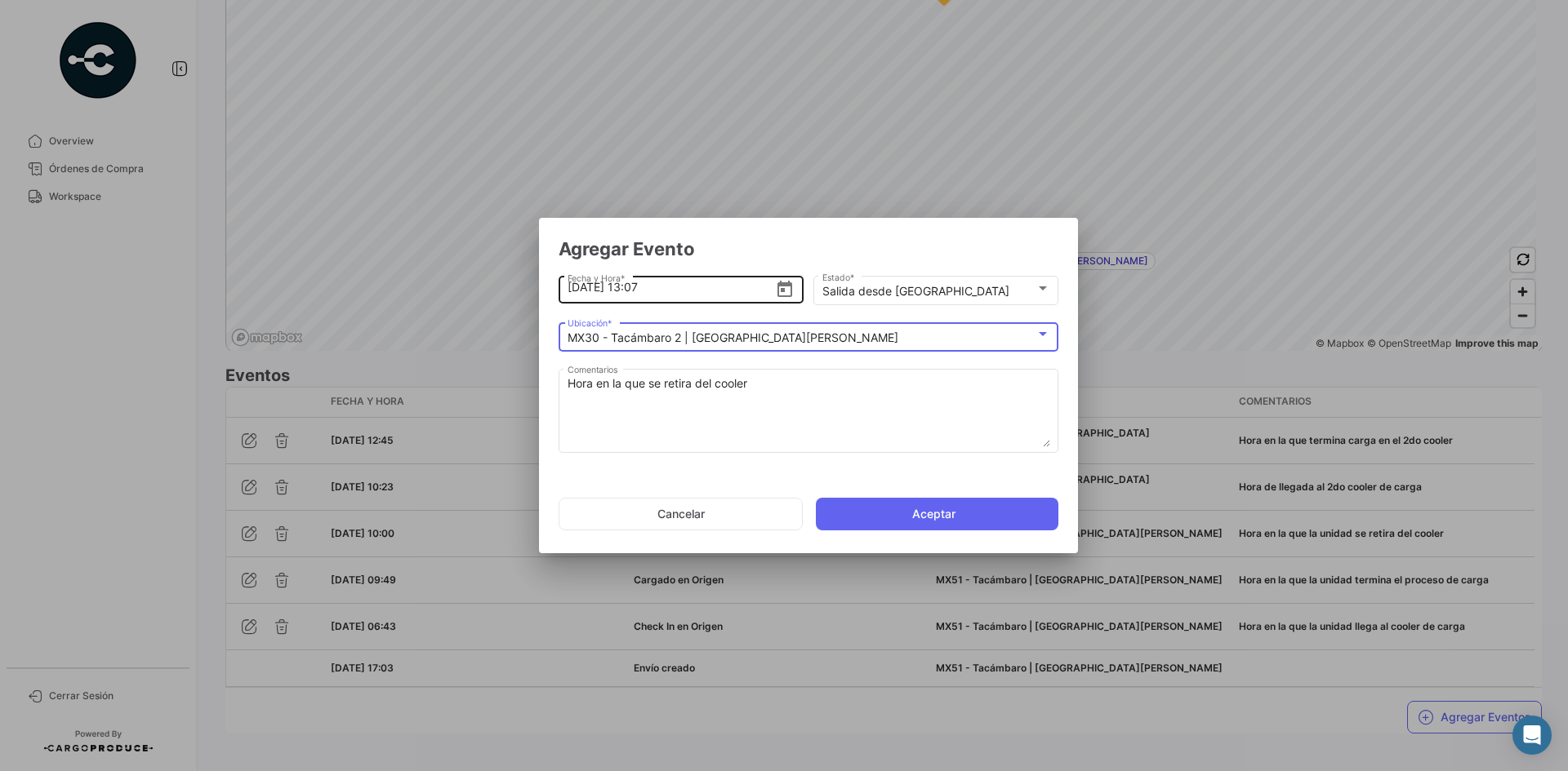
click at [667, 286] on input "[DATE] 13:07" at bounding box center [671, 287] width 208 height 57
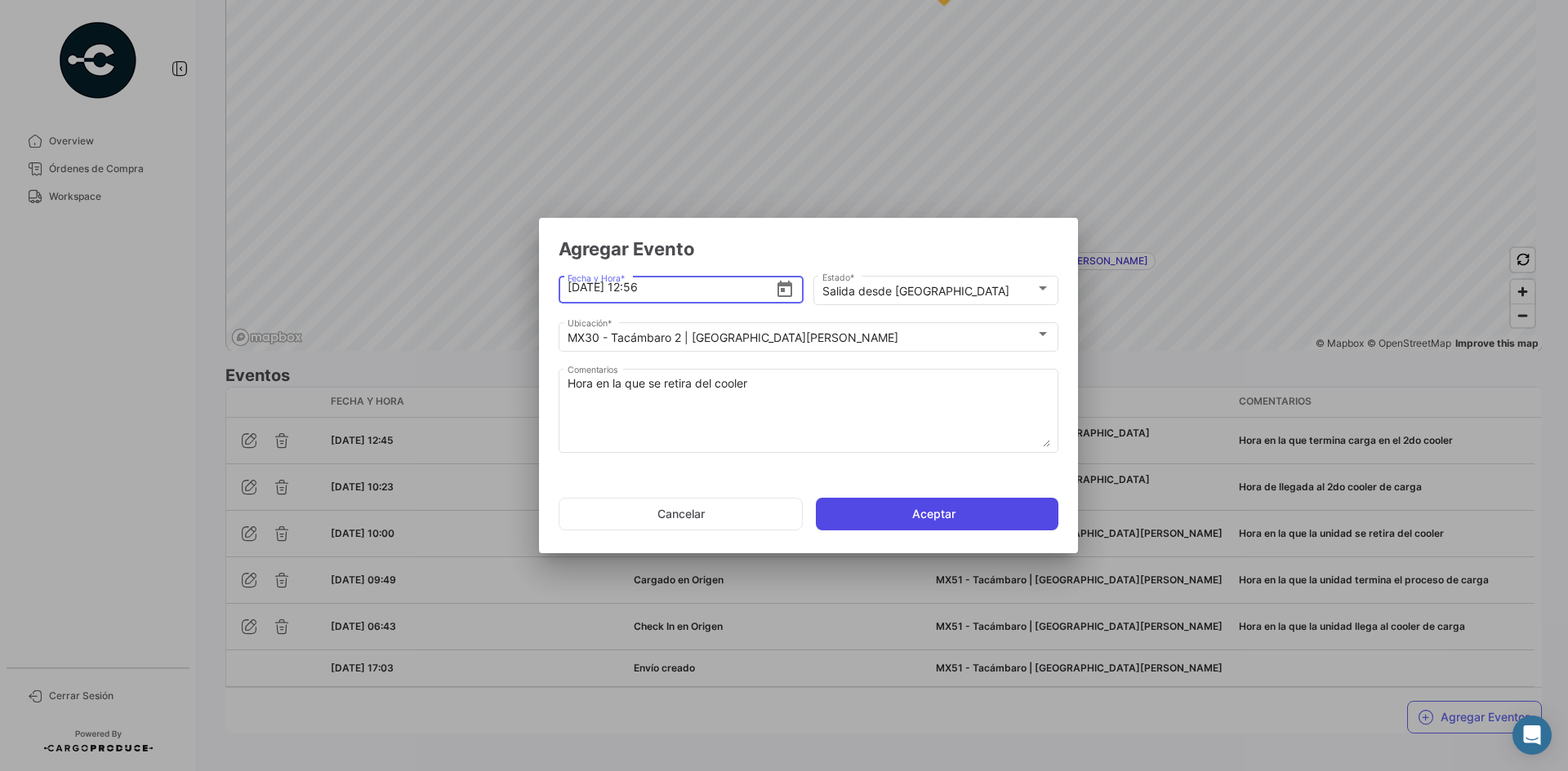
type input "[DATE] 12:56"
click at [895, 518] on button "Aceptar" at bounding box center [937, 513] width 243 height 33
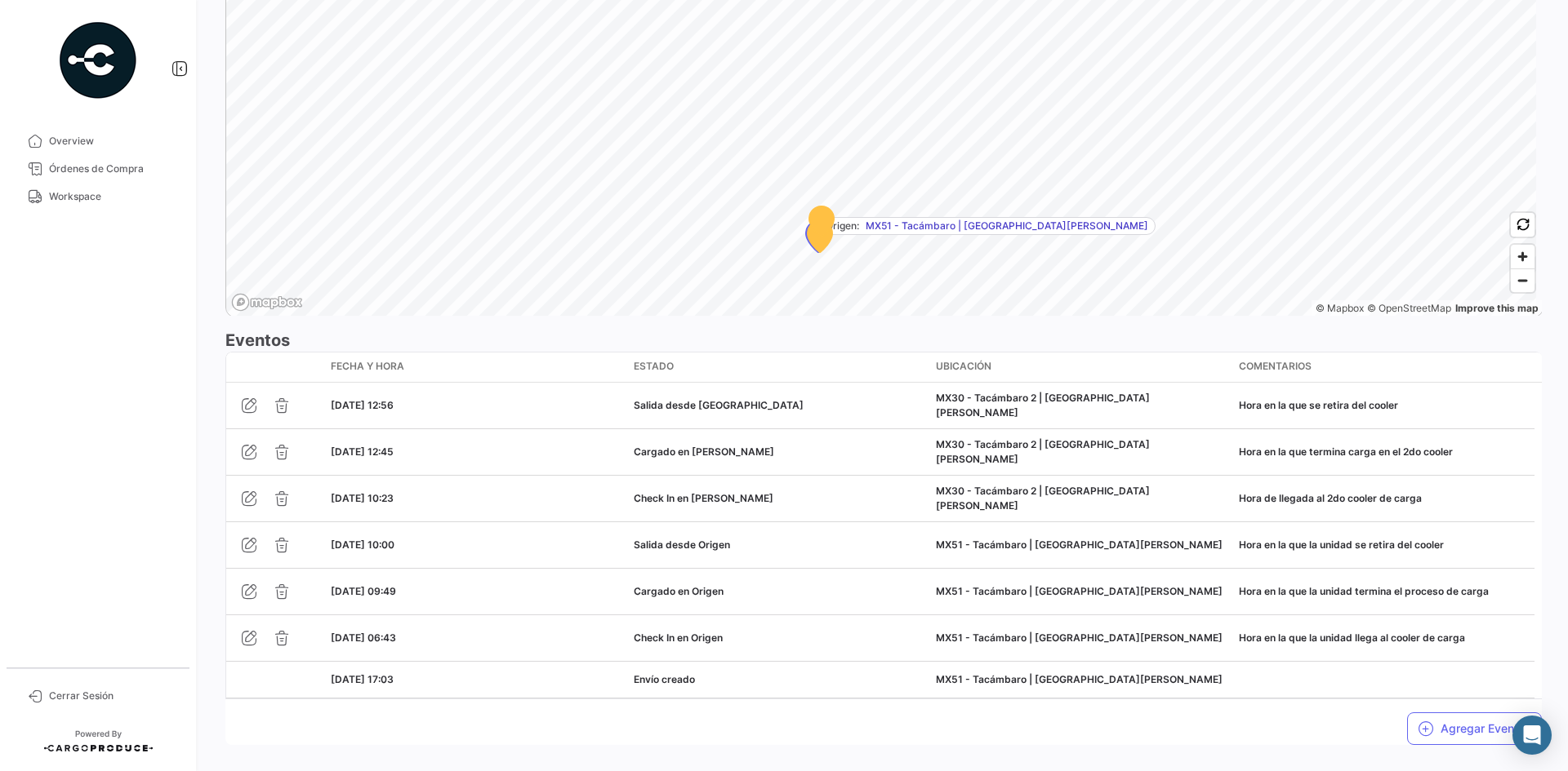
scroll to position [1154, 0]
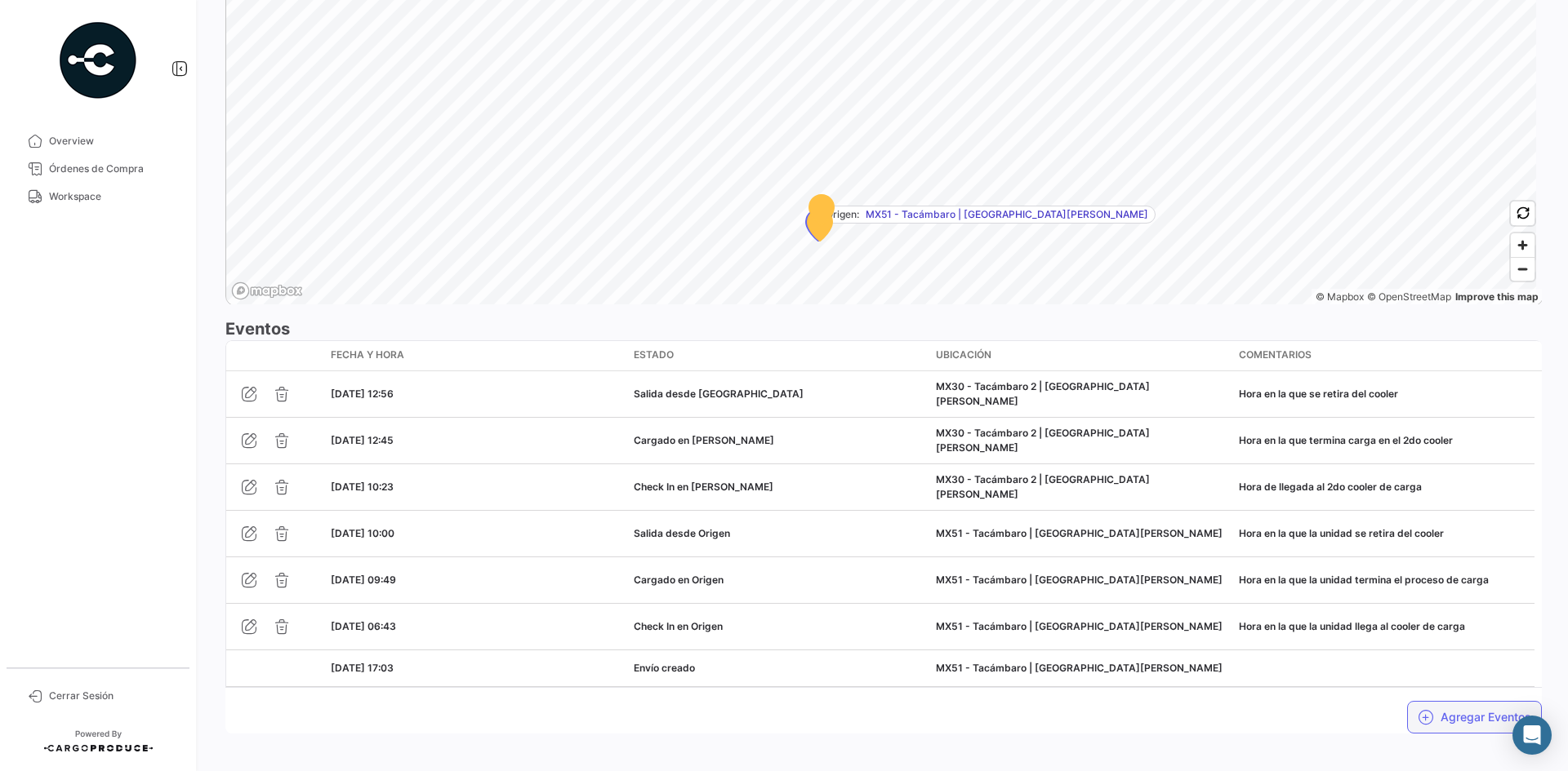
click at [1469, 717] on button "Agregar Eventos" at bounding box center [1474, 717] width 134 height 33
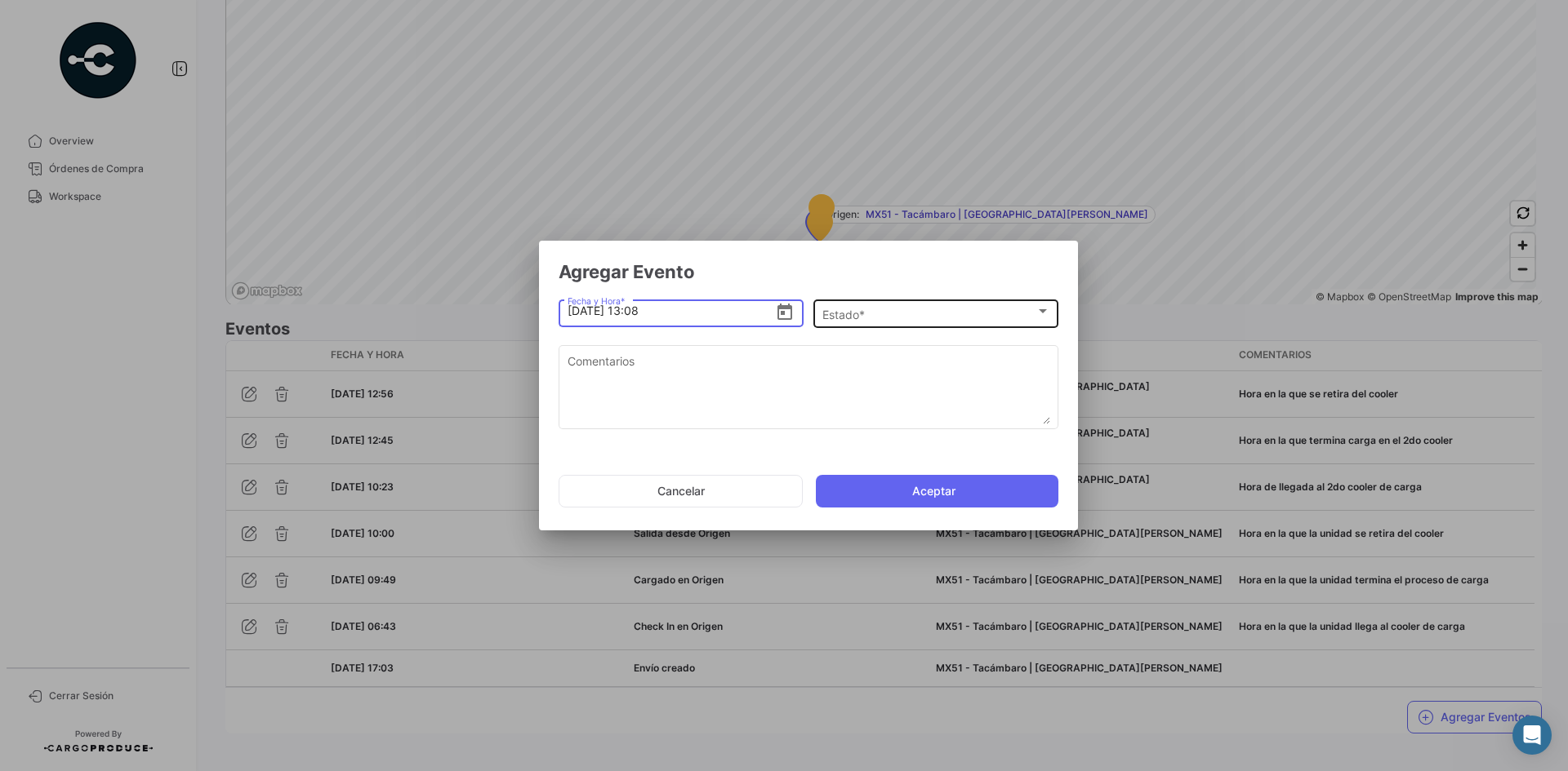
click at [921, 320] on div "Estado *" at bounding box center [929, 315] width 213 height 14
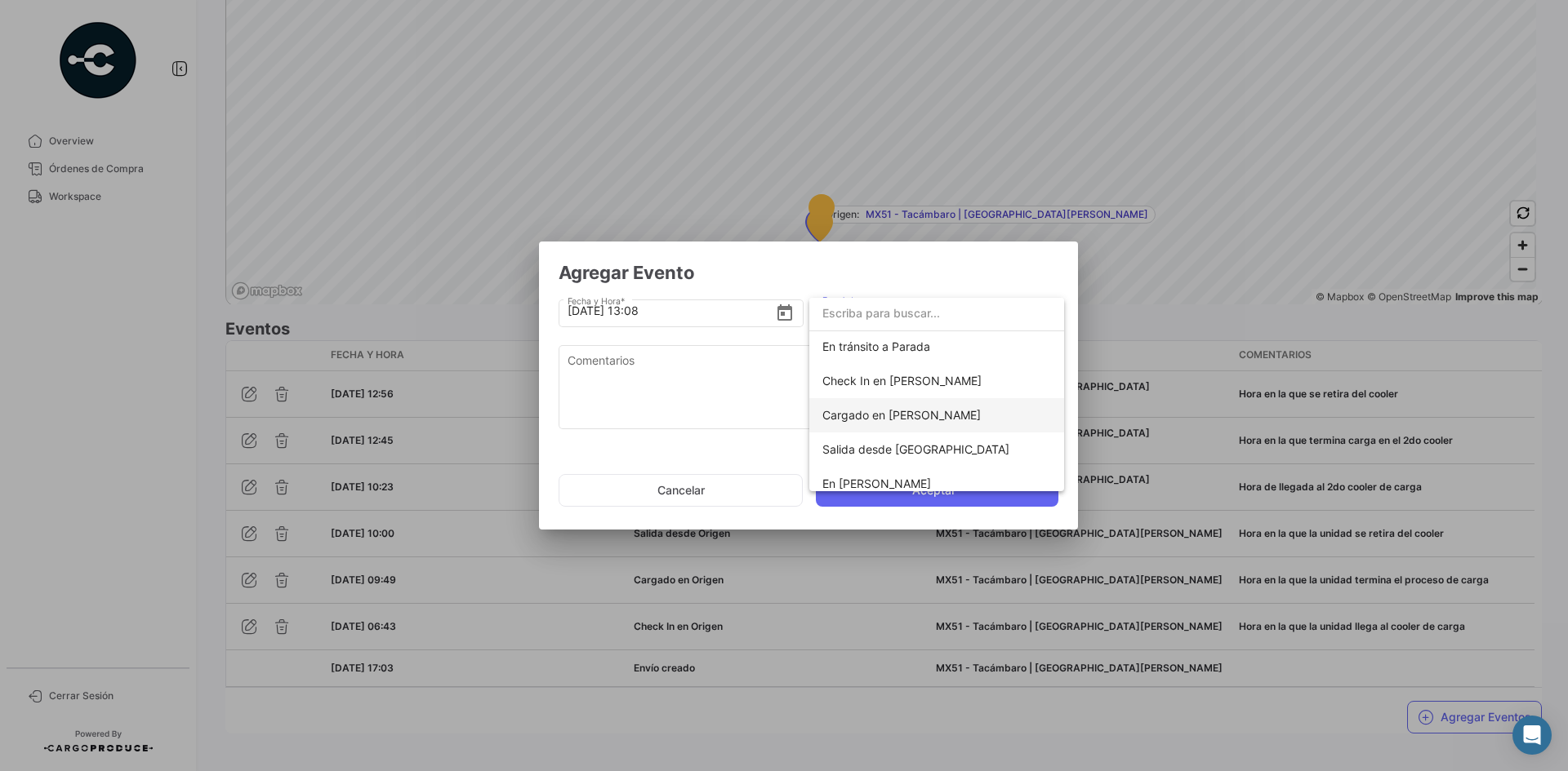
scroll to position [163, 0]
click at [915, 355] on span "Check In en [PERSON_NAME]" at bounding box center [902, 357] width 159 height 14
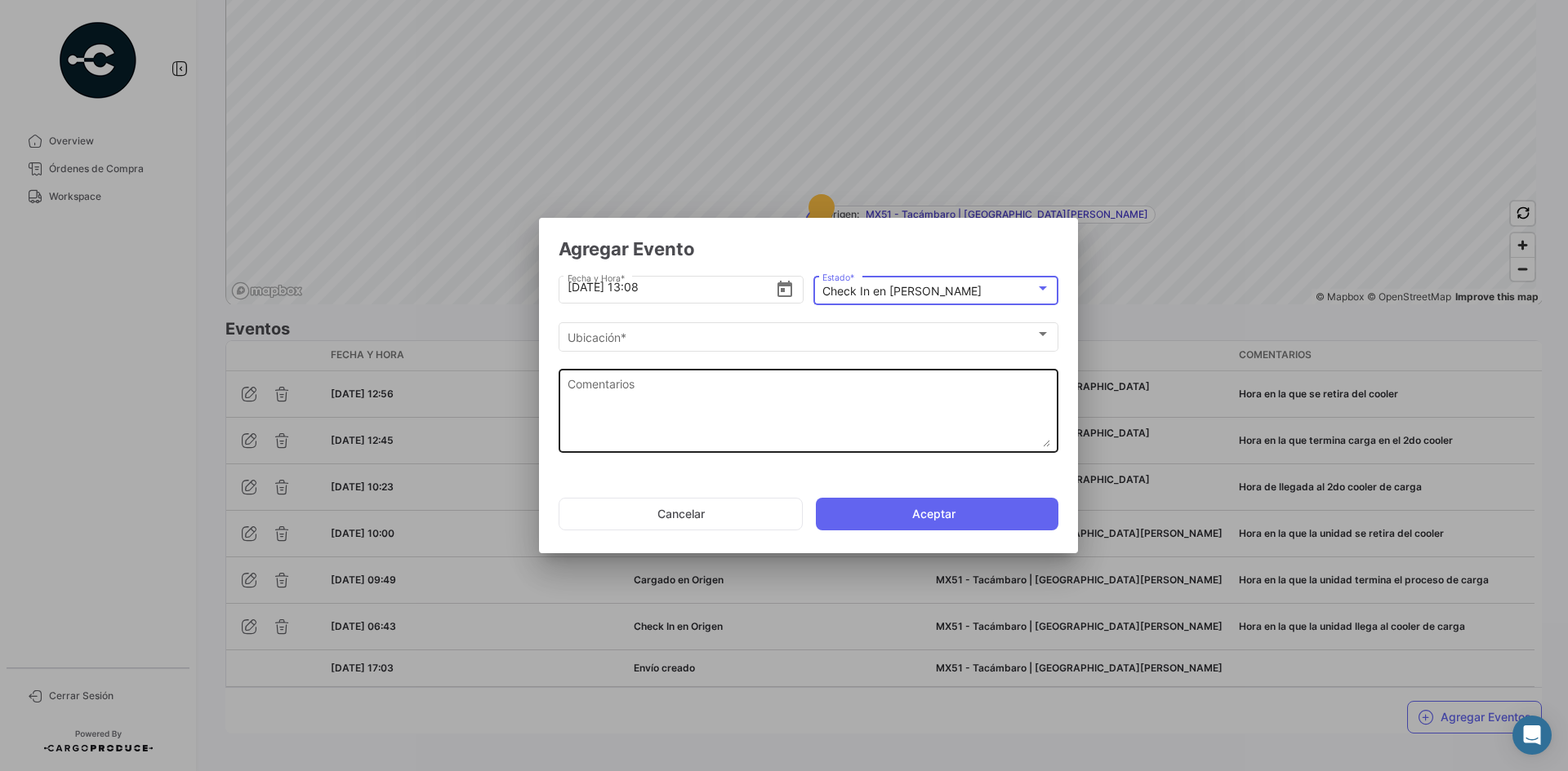
click at [739, 392] on textarea "Comentarios" at bounding box center [809, 411] width 483 height 72
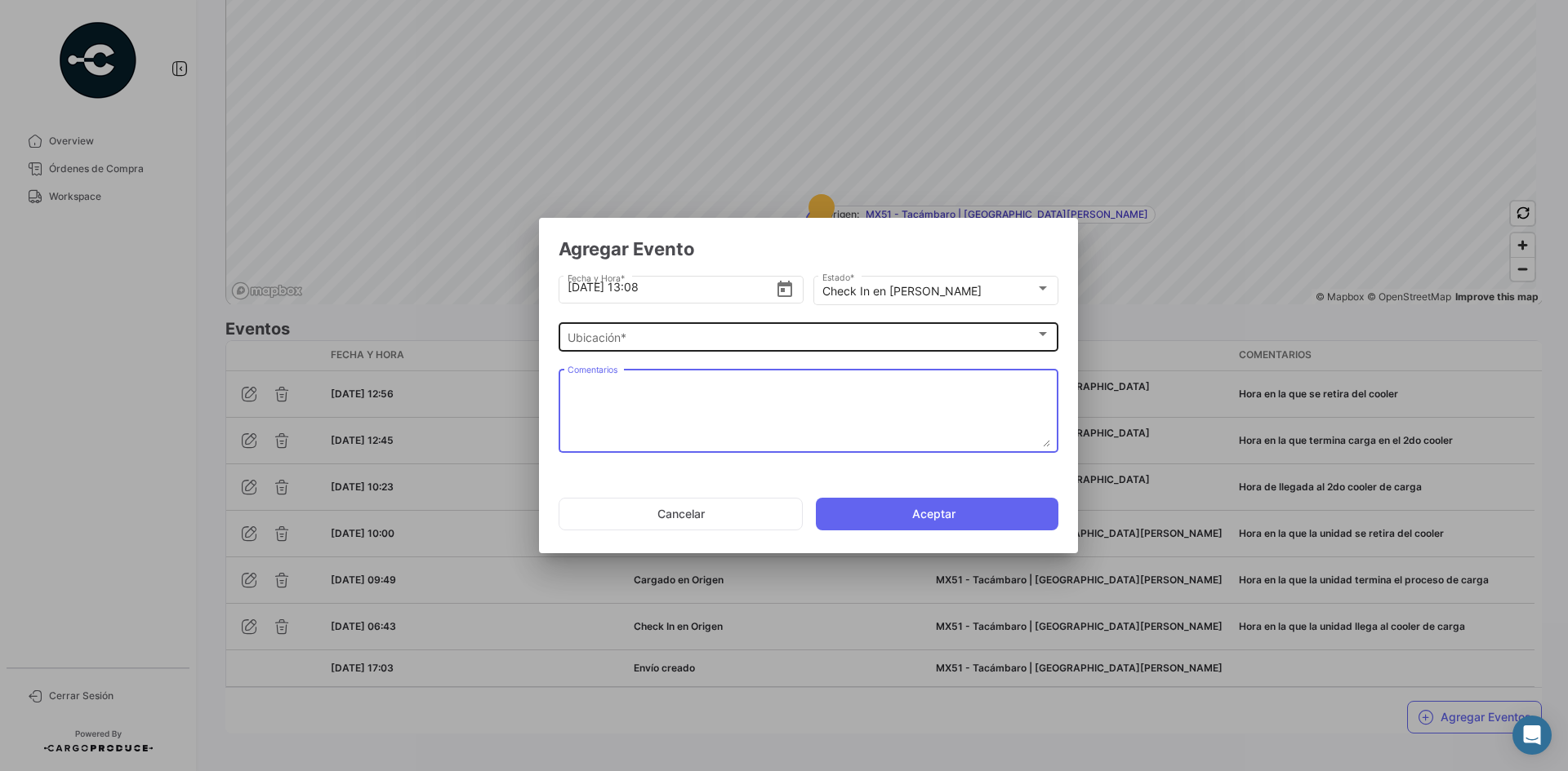
paste textarea "Hora de llegada al 3er cooler de carga"
type textarea "Hora de llegada al 3er cooler de carga"
click at [692, 326] on div "Ubicación * Ubicación *" at bounding box center [809, 336] width 483 height 32
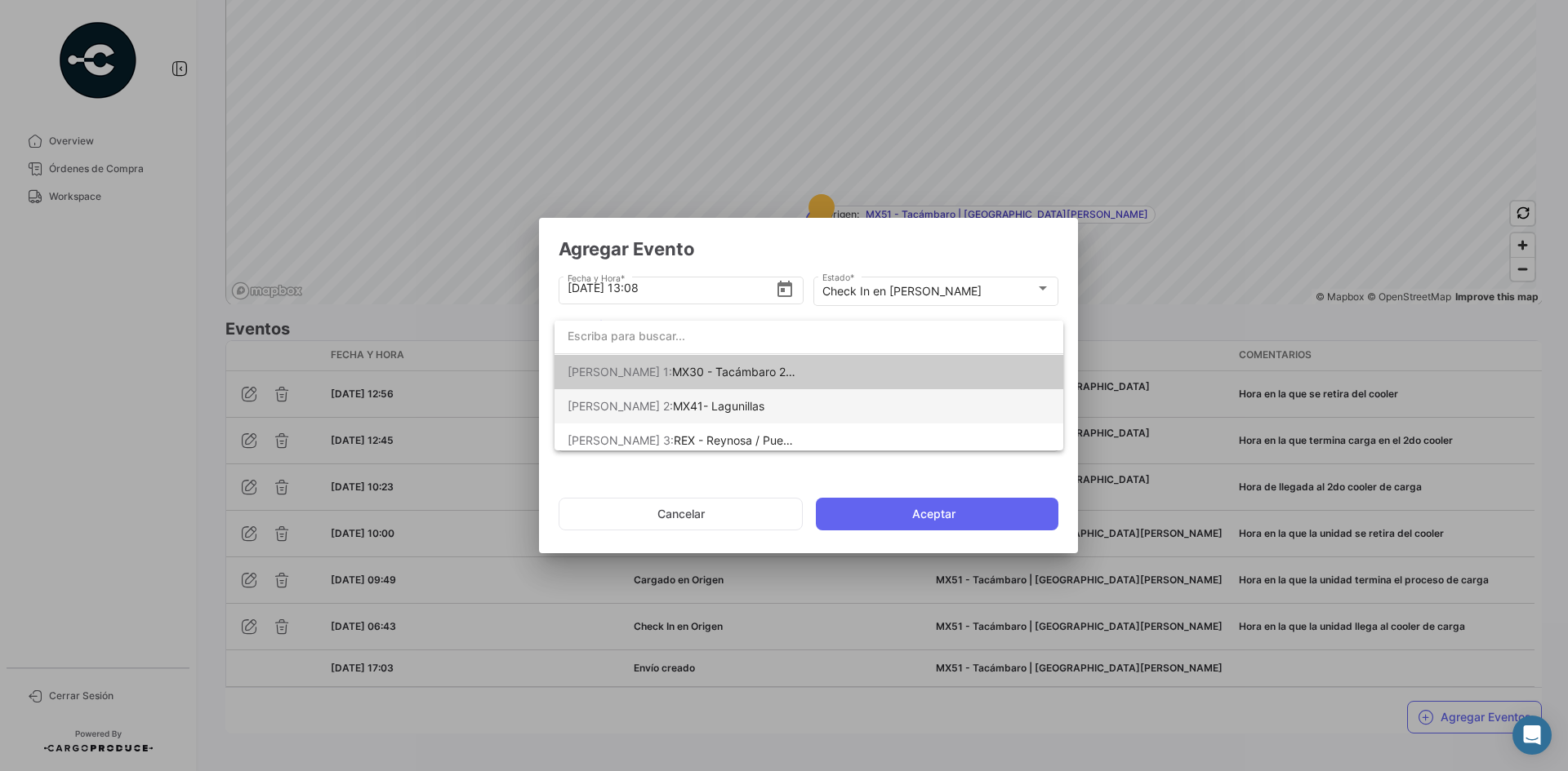
click at [733, 406] on span "[PERSON_NAME] 2: MX41- Lagunillas" at bounding box center [682, 406] width 229 height 35
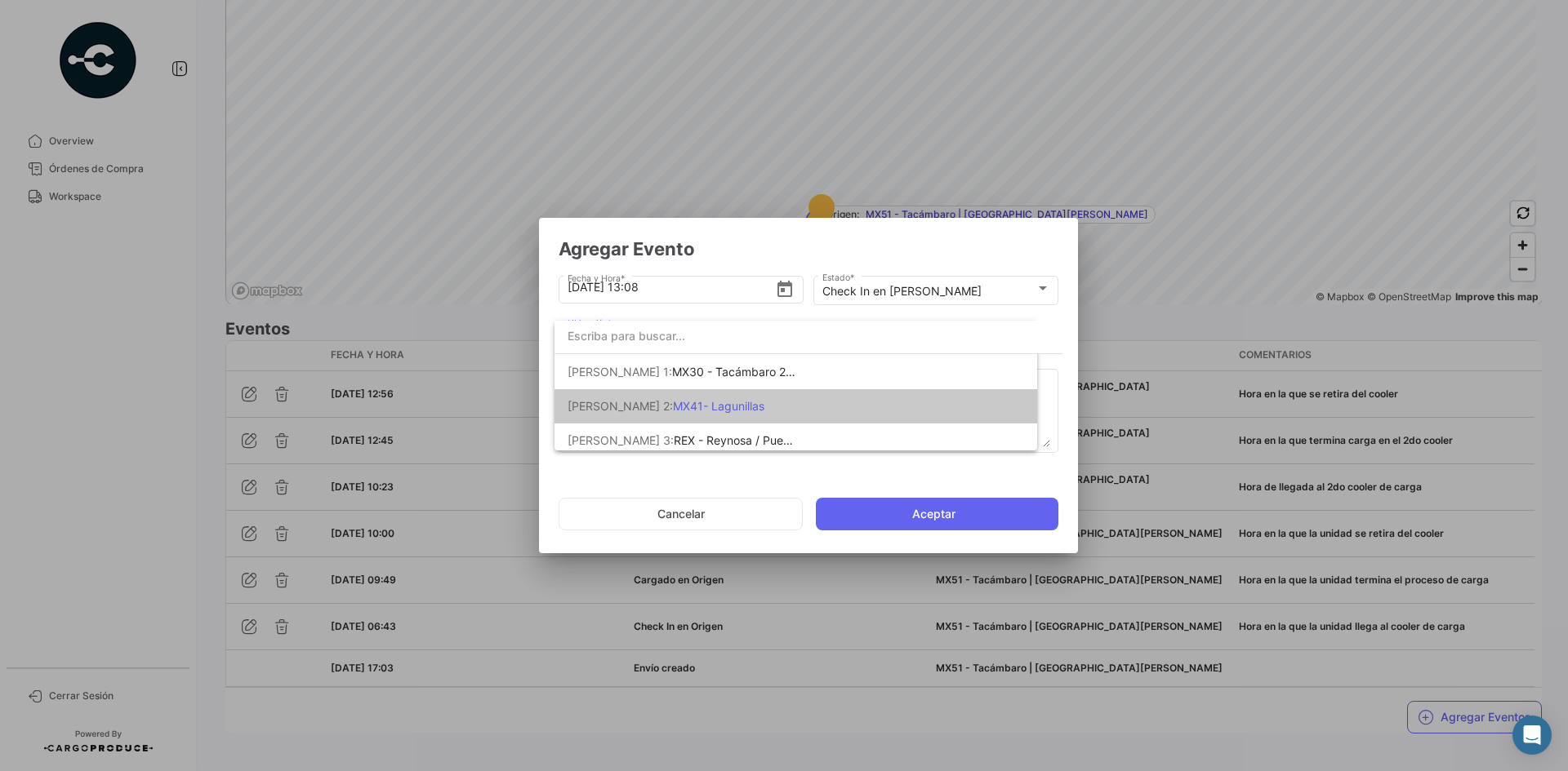
scroll to position [0, 0]
